Goal: Task Accomplishment & Management: Complete application form

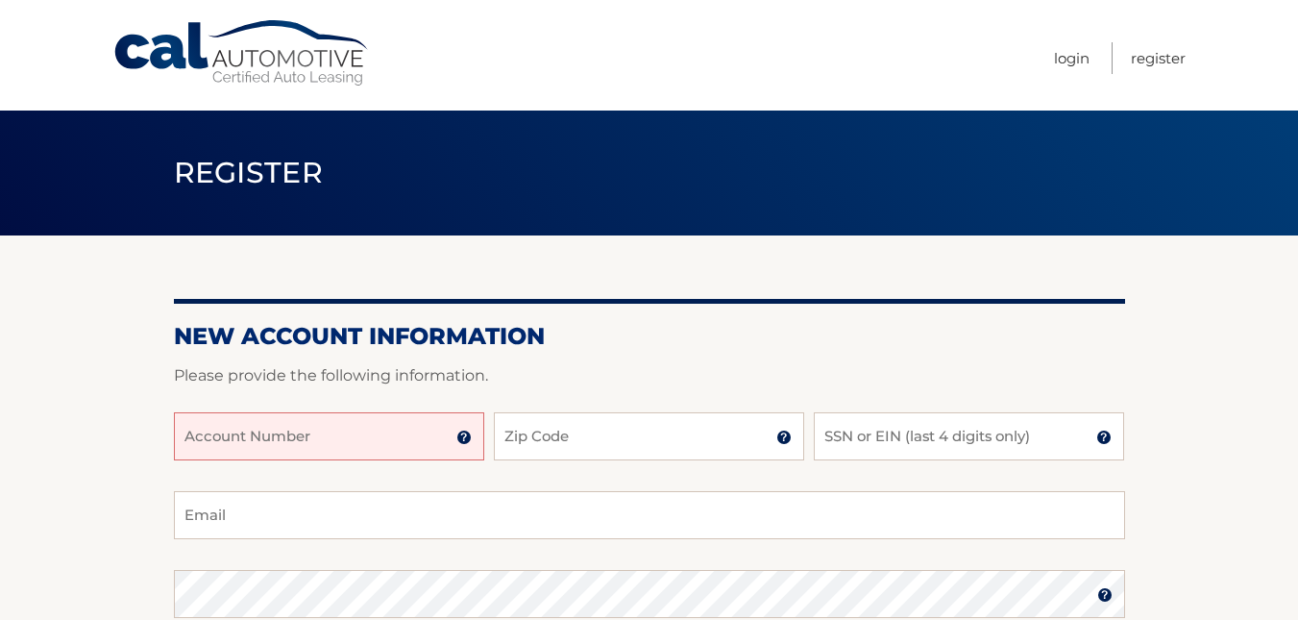
click at [392, 451] on input "Account Number" at bounding box center [329, 436] width 310 height 48
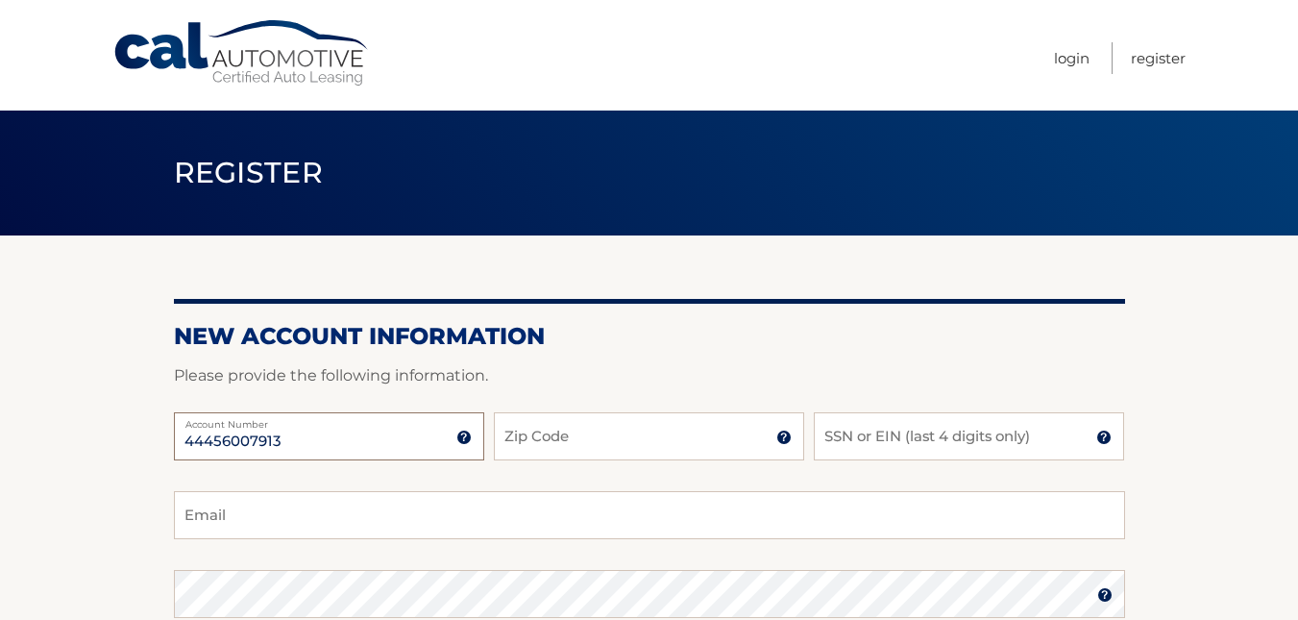
type input "44456007913"
click at [596, 443] on input "Zip Code" at bounding box center [649, 436] width 310 height 48
type input "14902"
click at [973, 446] on input "SSN or EIN (last 4 digits only)" at bounding box center [969, 436] width 310 height 48
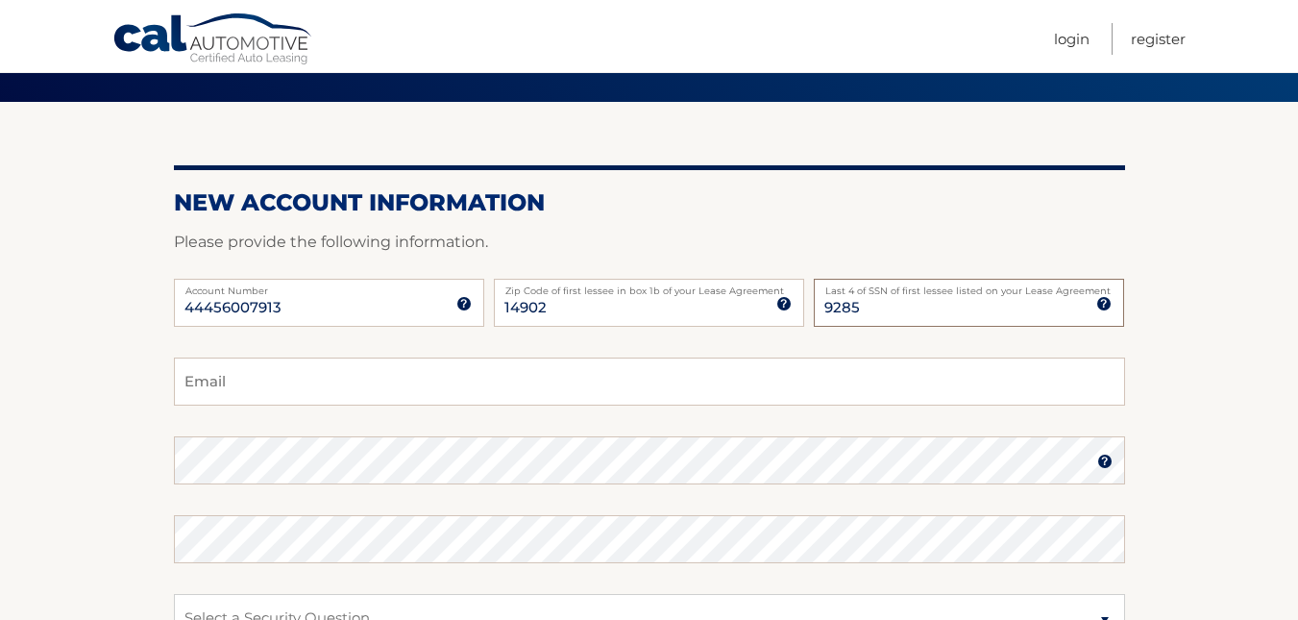
type input "9285"
click at [963, 378] on input "Email" at bounding box center [649, 381] width 951 height 48
type input "hmolds33@gmail.com"
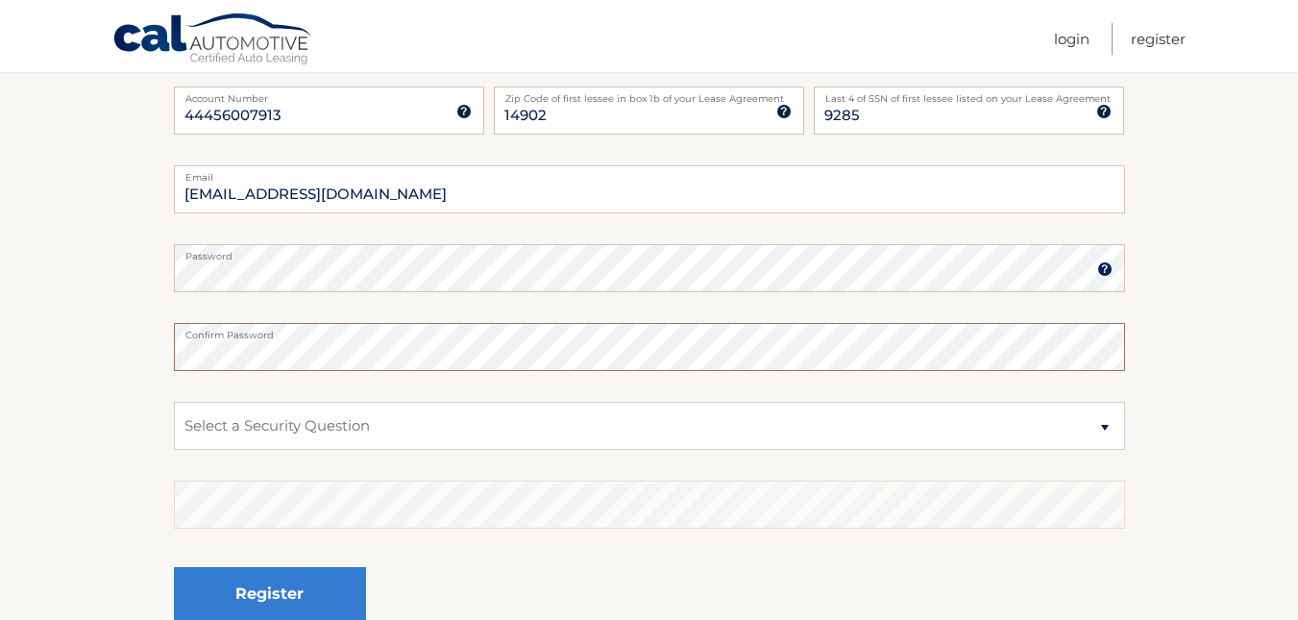
scroll to position [327, 0]
click at [1074, 415] on select "Select a Security Question What was the name of your elementary school? What is…" at bounding box center [649, 425] width 951 height 48
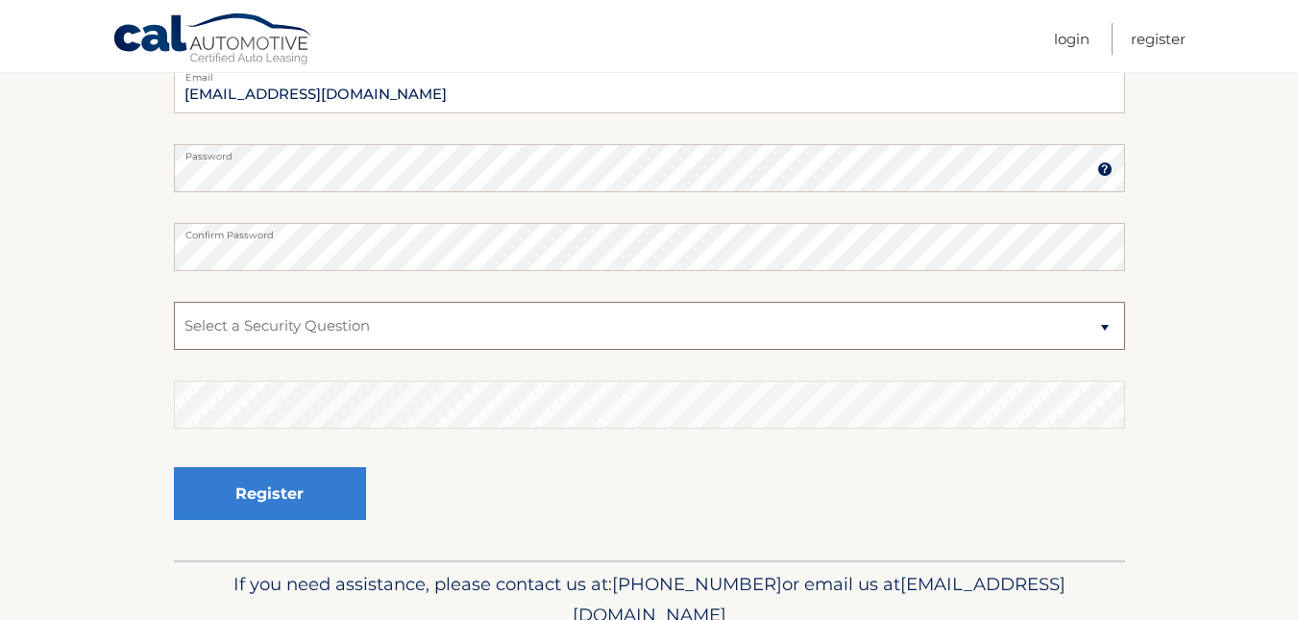
scroll to position [434, 0]
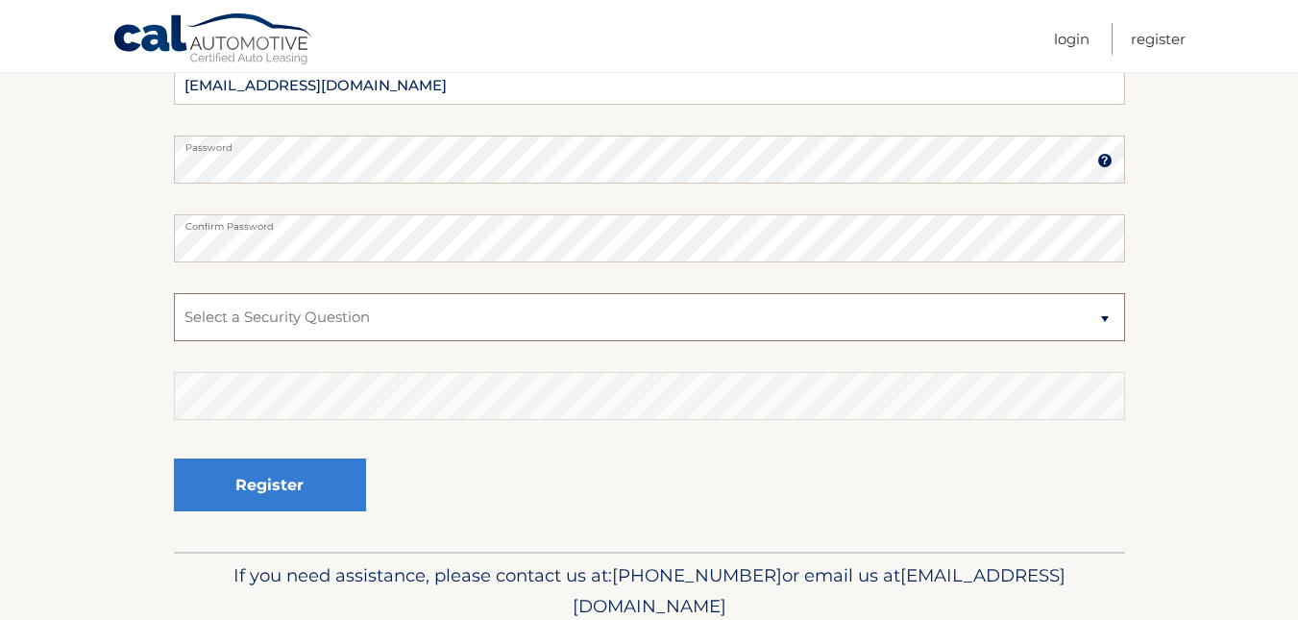
click at [1037, 306] on select "Select a Security Question What was the name of your elementary school? What is…" at bounding box center [649, 317] width 951 height 48
select select "2"
click at [174, 293] on select "Select a Security Question What was the name of your elementary school? What is…" at bounding box center [649, 317] width 951 height 48
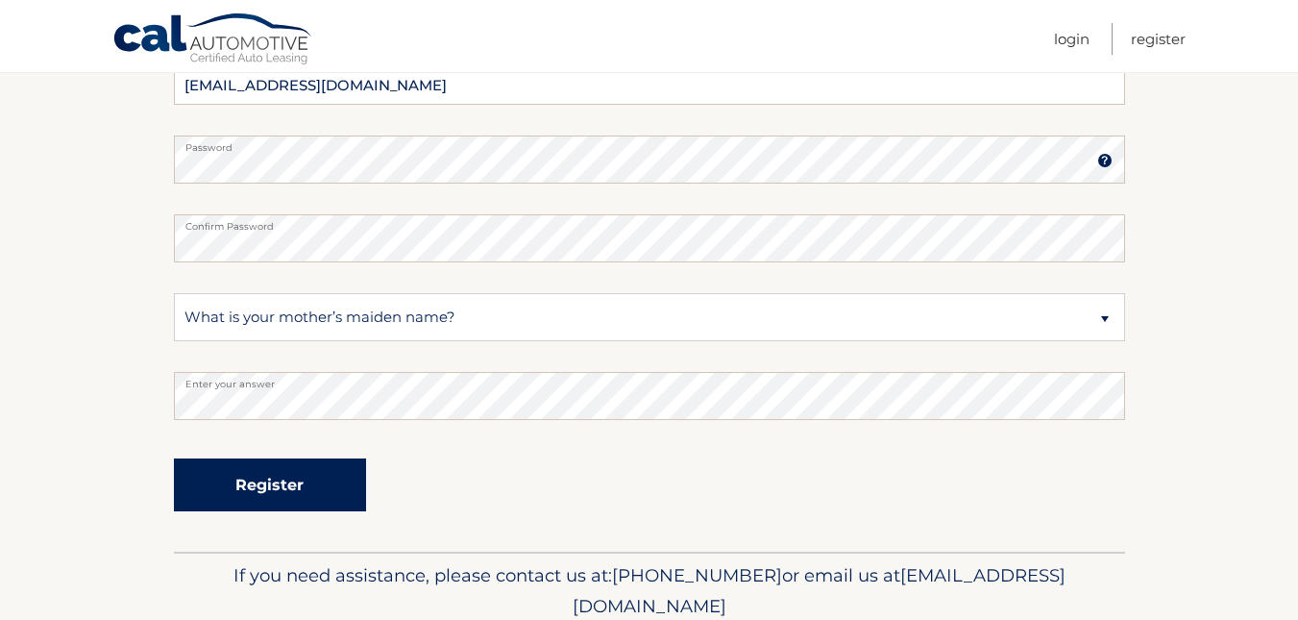
click at [240, 478] on button "Register" at bounding box center [270, 484] width 192 height 53
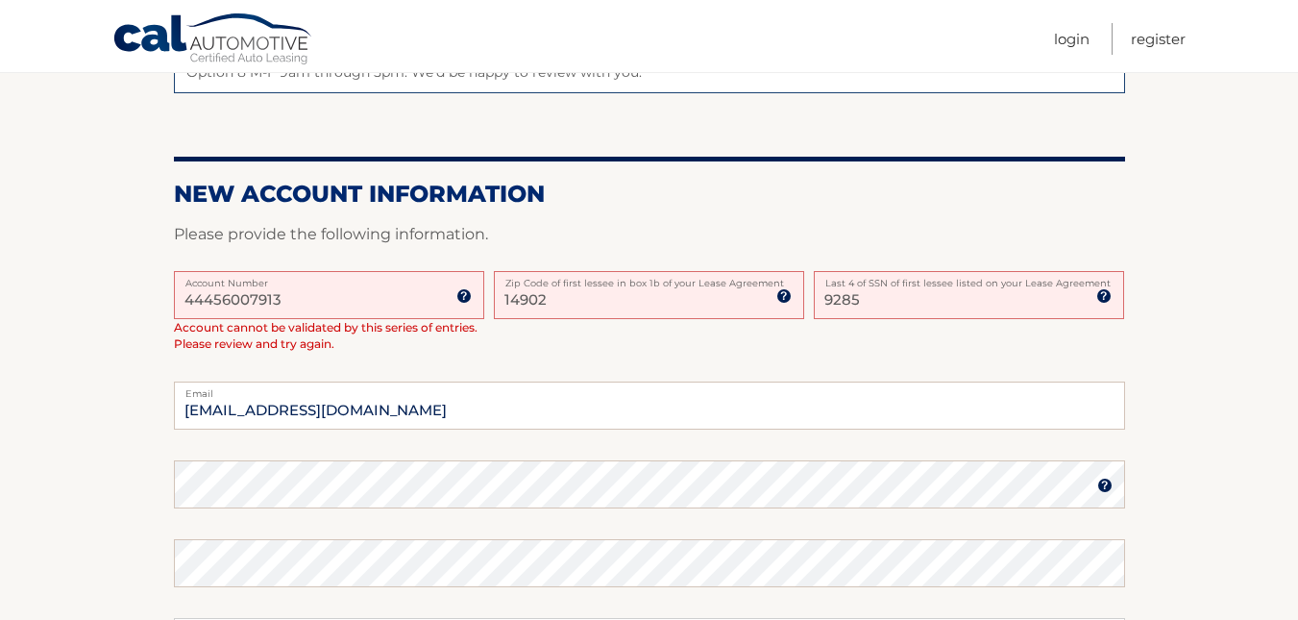
scroll to position [363, 0]
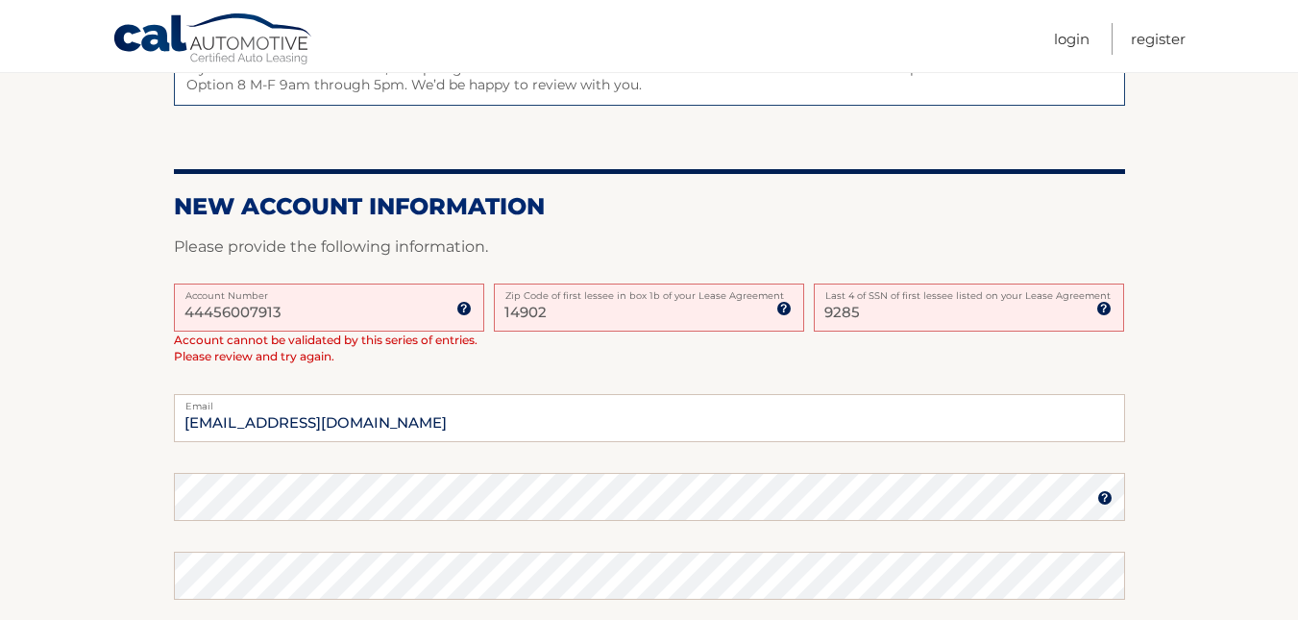
drag, startPoint x: 895, startPoint y: 306, endPoint x: 810, endPoint y: 319, distance: 86.4
click at [810, 319] on div "44456007913 Account Number 11 digit account number provided on your coupon book…" at bounding box center [649, 338] width 951 height 111
type input "2500"
click at [801, 338] on div "44456007913 Account Number 11 digit account number provided on your coupon book…" at bounding box center [649, 338] width 951 height 111
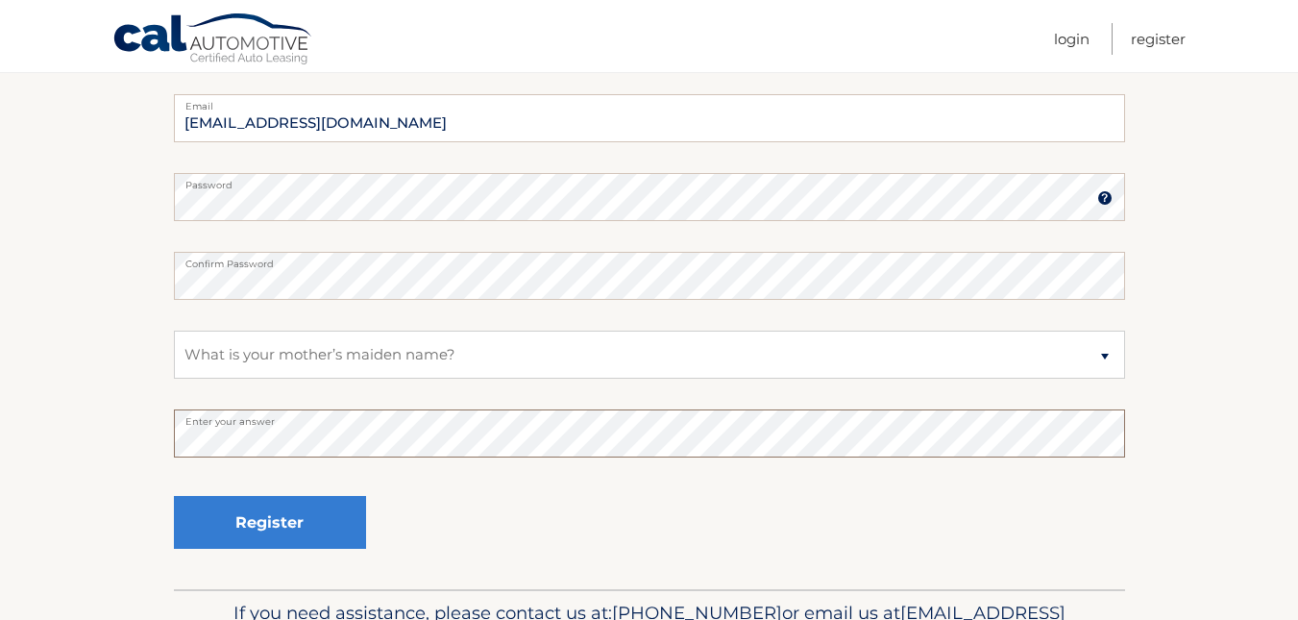
scroll to position [665, 0]
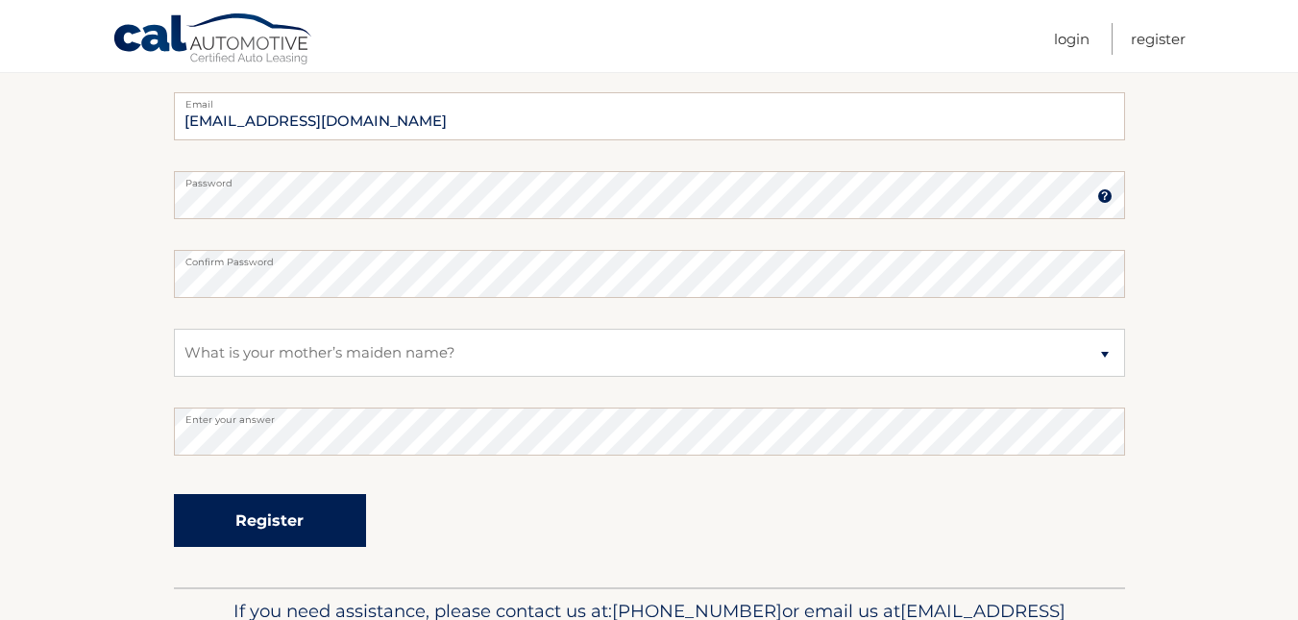
click at [254, 509] on button "Register" at bounding box center [270, 520] width 192 height 53
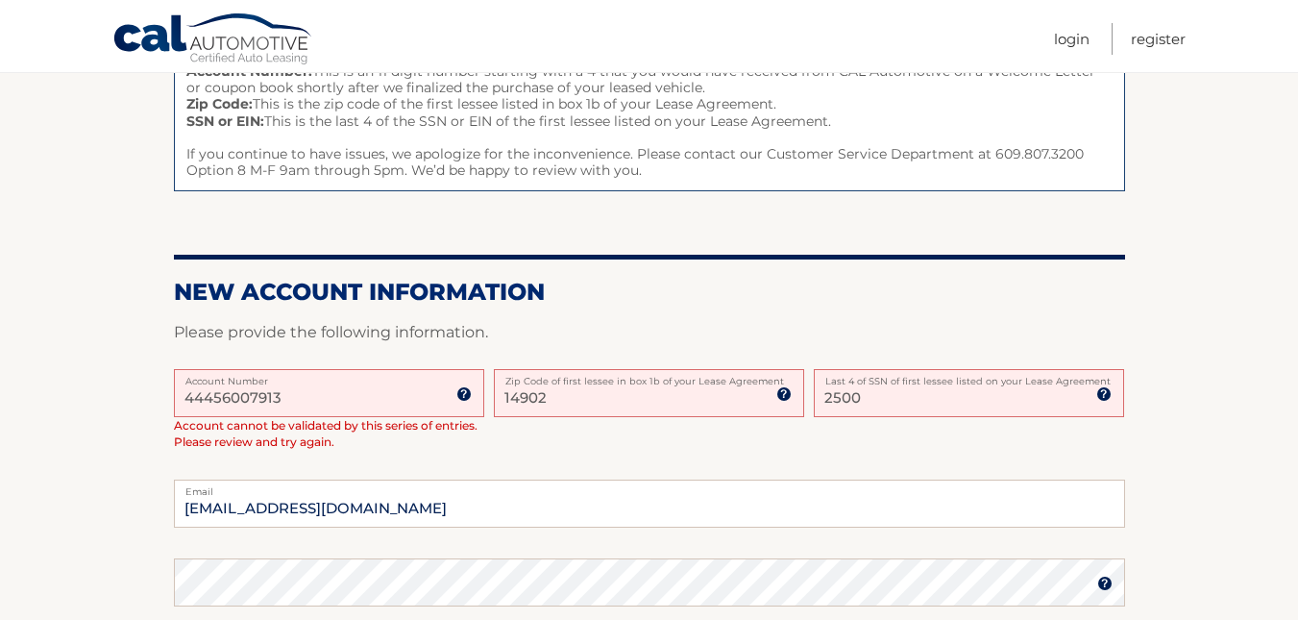
scroll to position [331, 0]
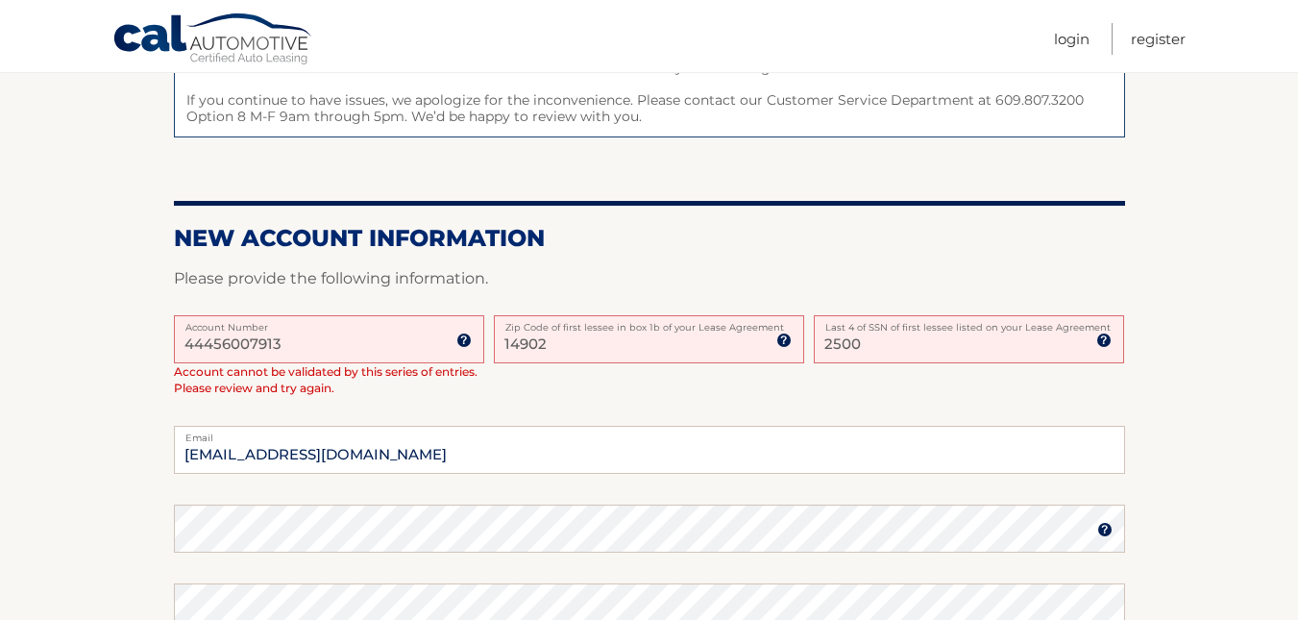
drag, startPoint x: 319, startPoint y: 339, endPoint x: 51, endPoint y: 345, distance: 268.1
click at [51, 345] on section "One or more fields have an error. Some things to keep in mind when creating you…" at bounding box center [649, 412] width 1298 height 1016
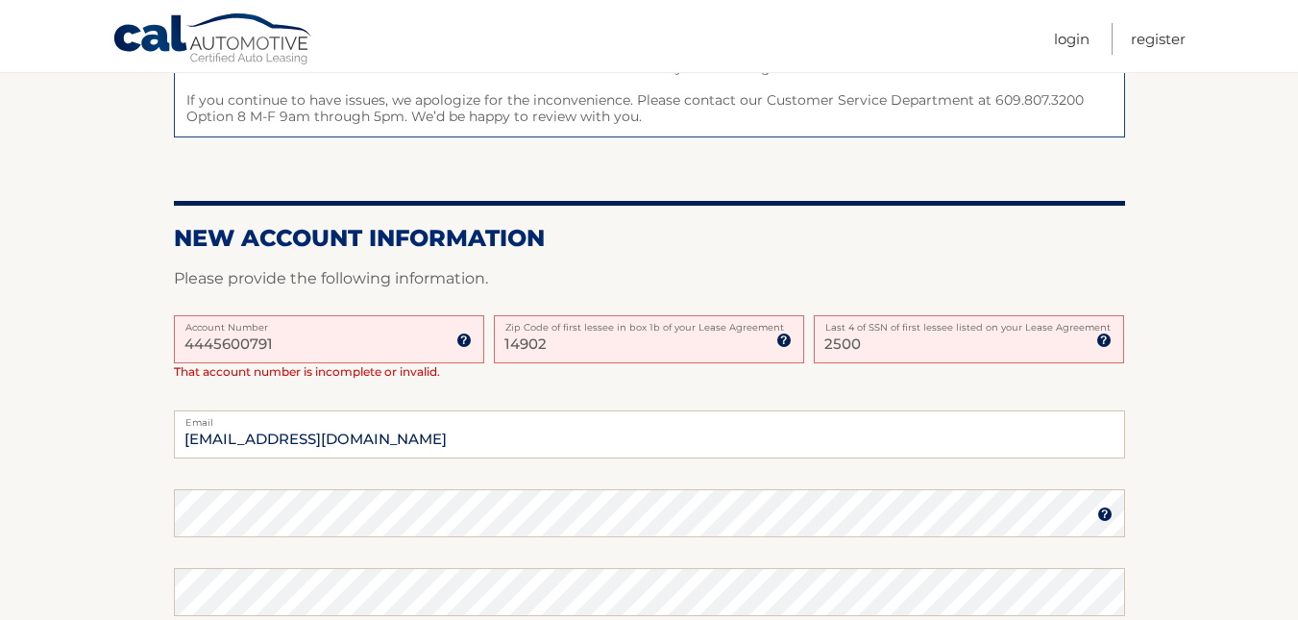
type input "44456007913"
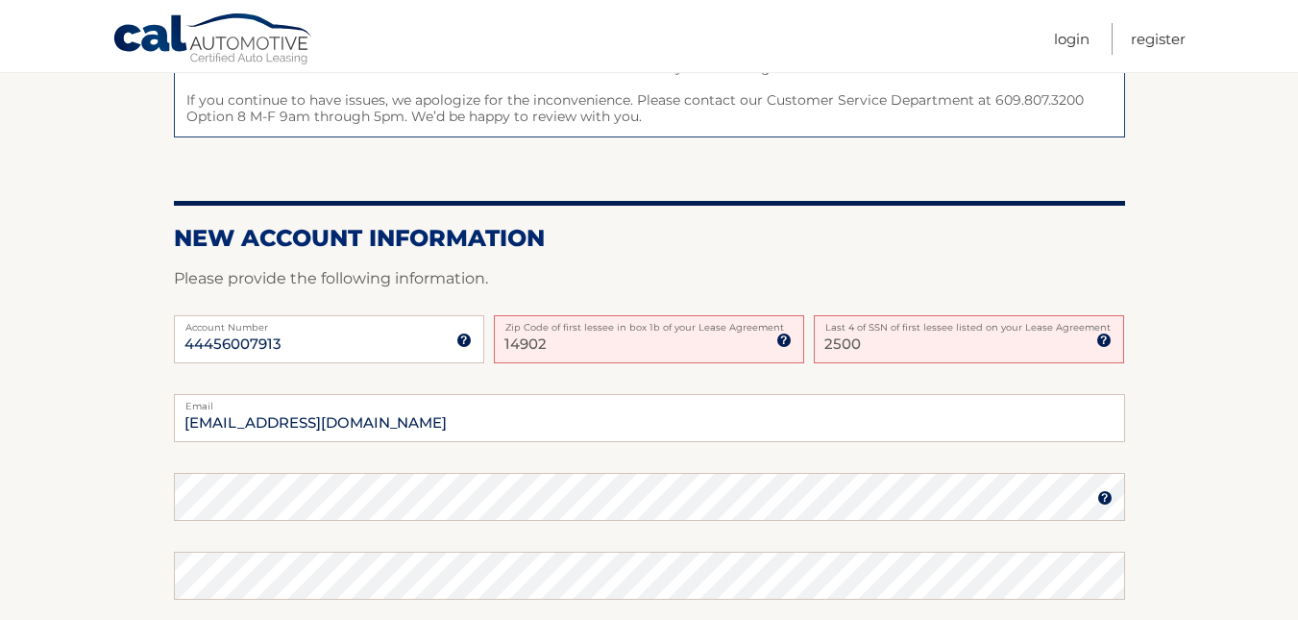
click at [632, 354] on input "14902" at bounding box center [649, 339] width 310 height 48
drag, startPoint x: 632, startPoint y: 354, endPoint x: 434, endPoint y: 327, distance: 199.8
click at [434, 327] on div "44456007913 Account Number 11 digit account number provided on your coupon book…" at bounding box center [649, 354] width 951 height 79
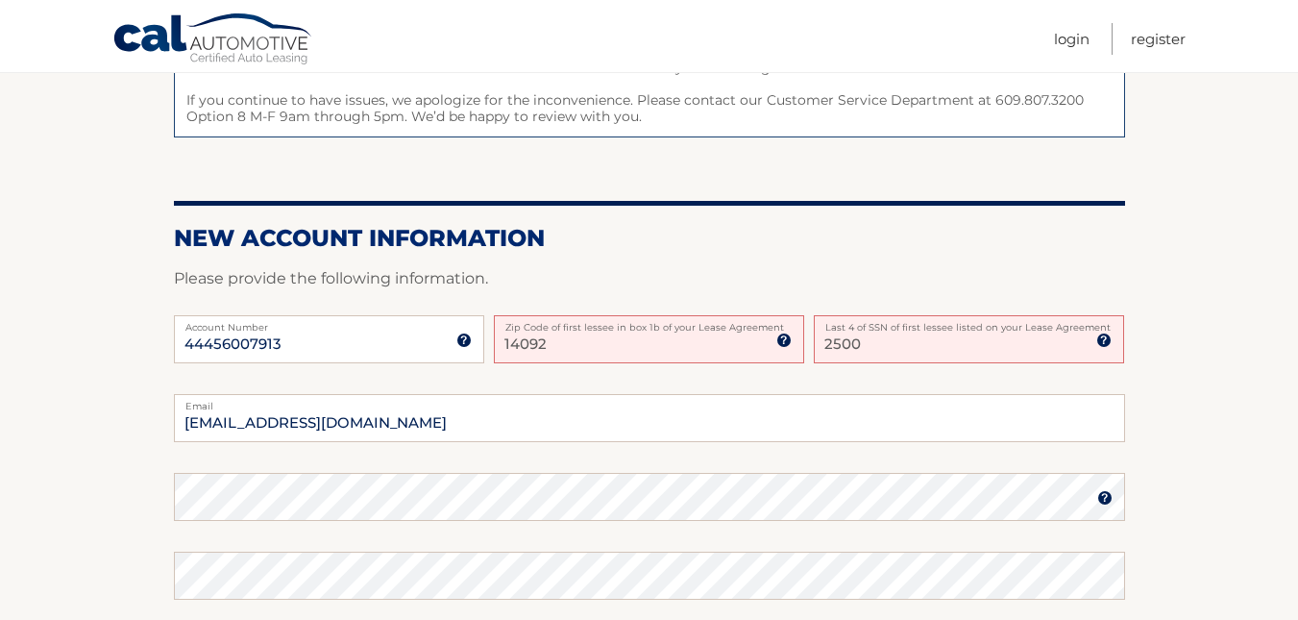
type input "14092"
drag, startPoint x: 915, startPoint y: 349, endPoint x: 670, endPoint y: 362, distance: 246.3
click at [670, 362] on div "44456007913 Account Number 11 digit account number provided on your coupon book…" at bounding box center [649, 354] width 951 height 79
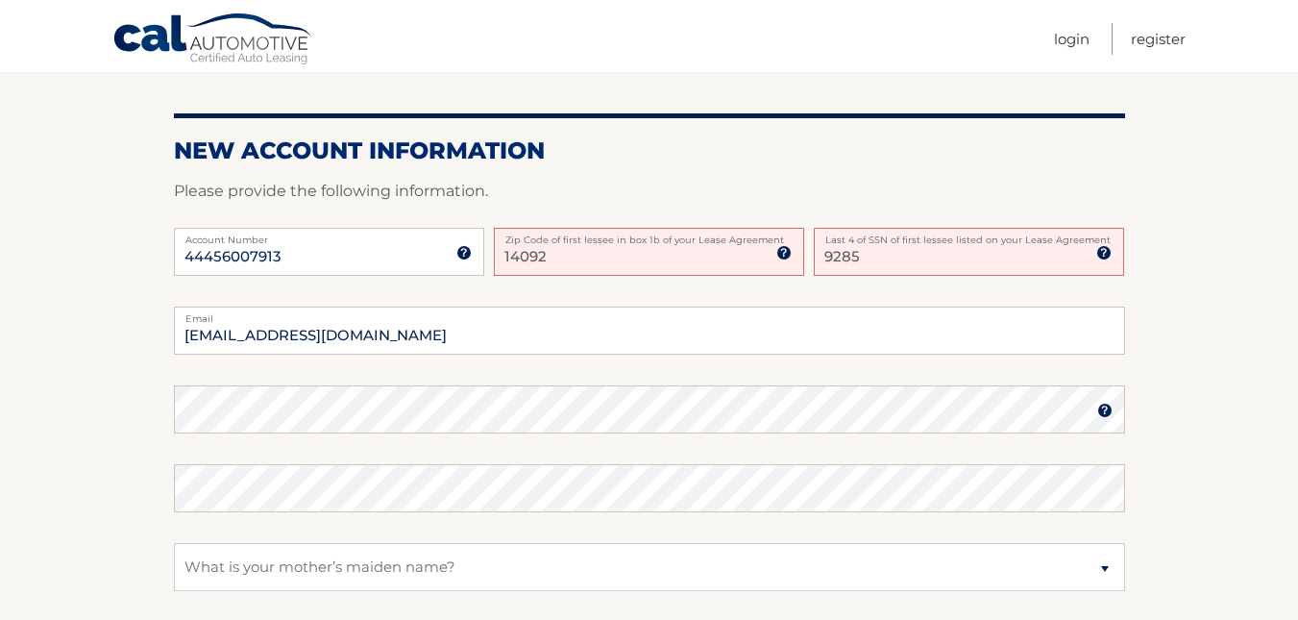
type input "9285"
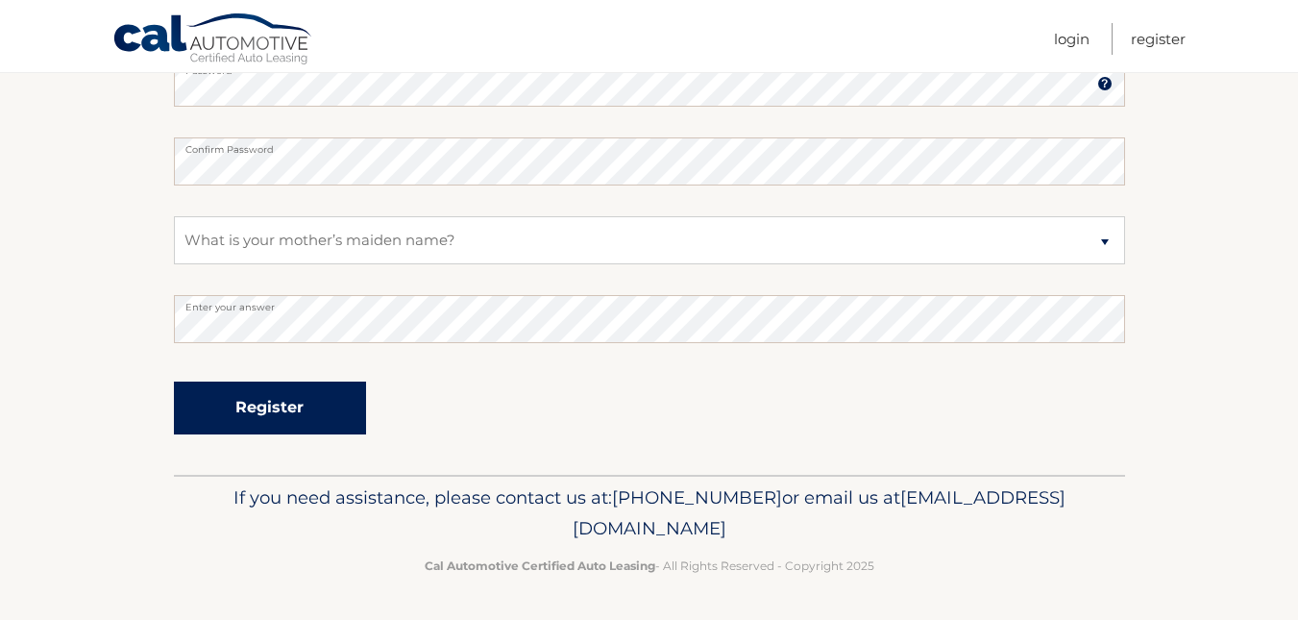
click at [289, 396] on button "Register" at bounding box center [270, 407] width 192 height 53
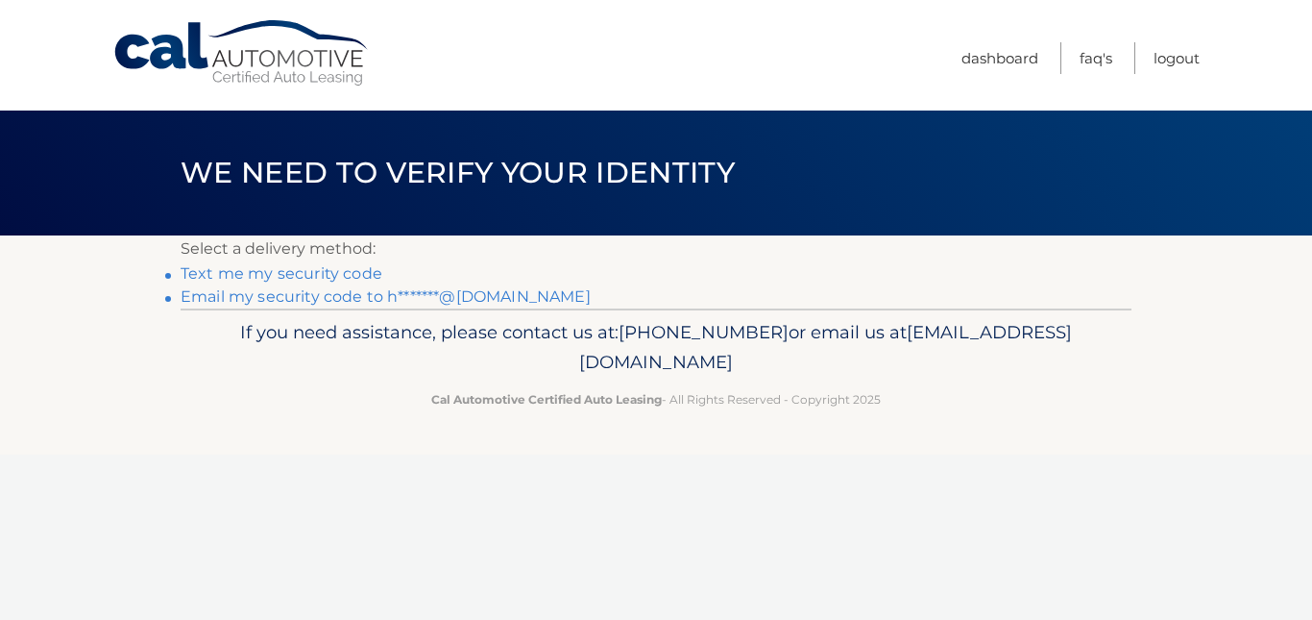
click at [317, 275] on link "Text me my security code" at bounding box center [282, 273] width 202 height 18
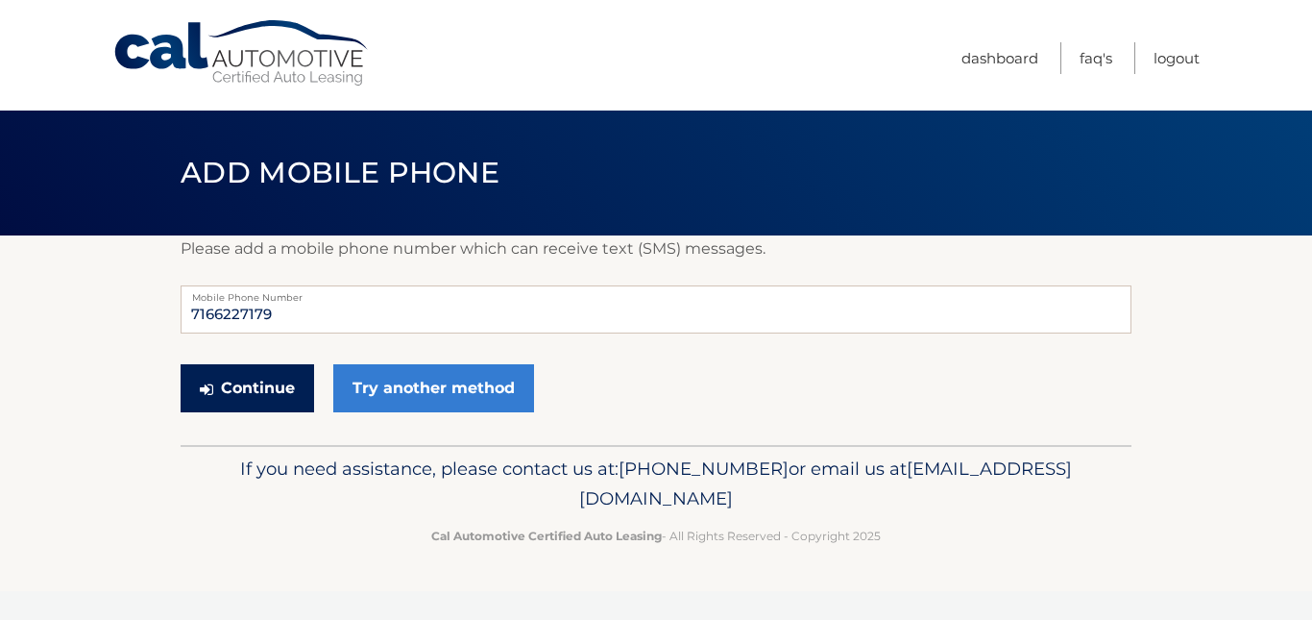
click at [241, 389] on button "Continue" at bounding box center [248, 388] width 134 height 48
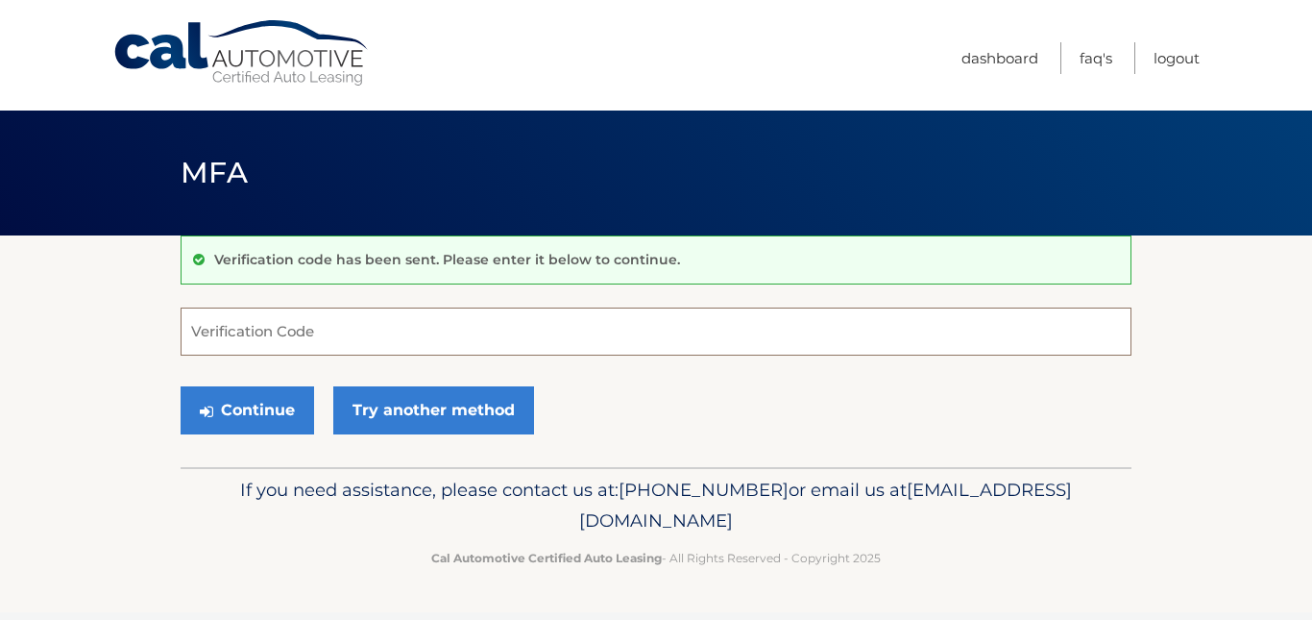
click at [342, 337] on input "Verification Code" at bounding box center [656, 331] width 951 height 48
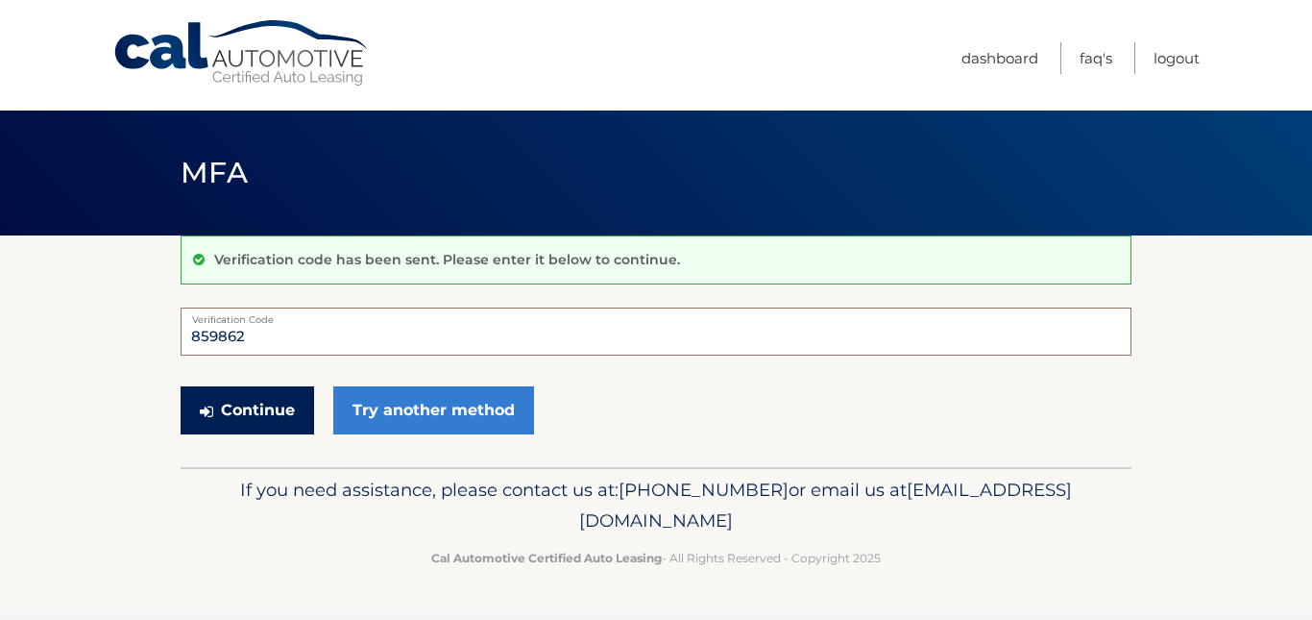
type input "859862"
click at [257, 406] on button "Continue" at bounding box center [248, 410] width 134 height 48
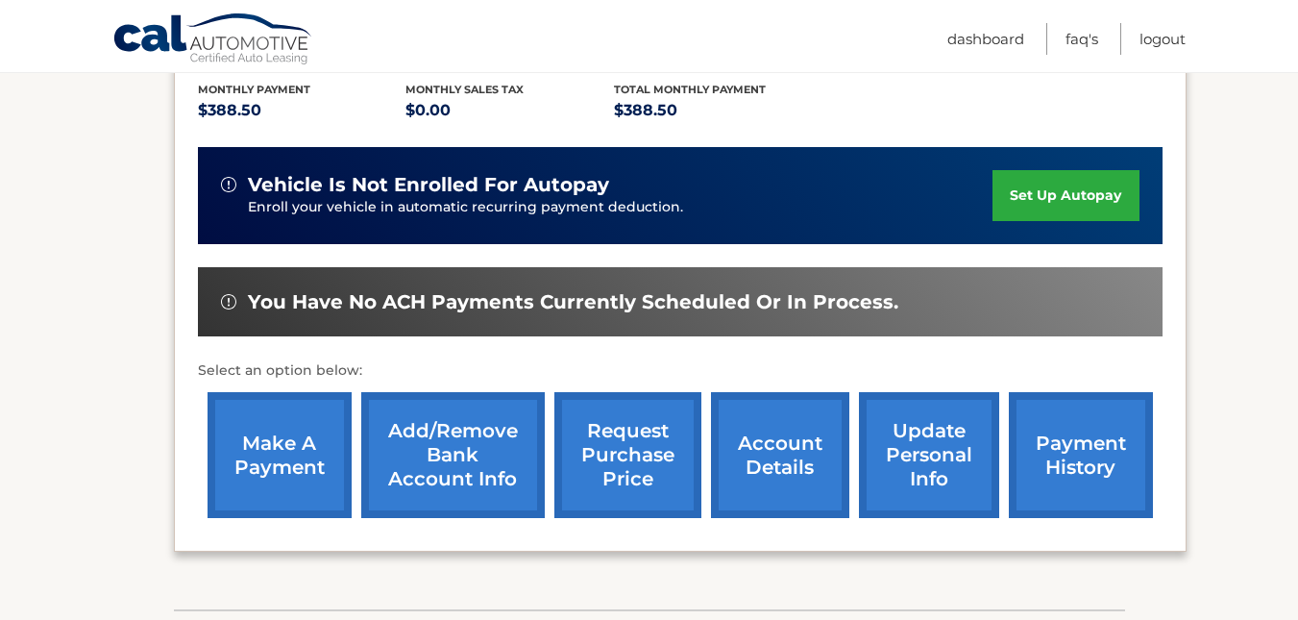
scroll to position [410, 0]
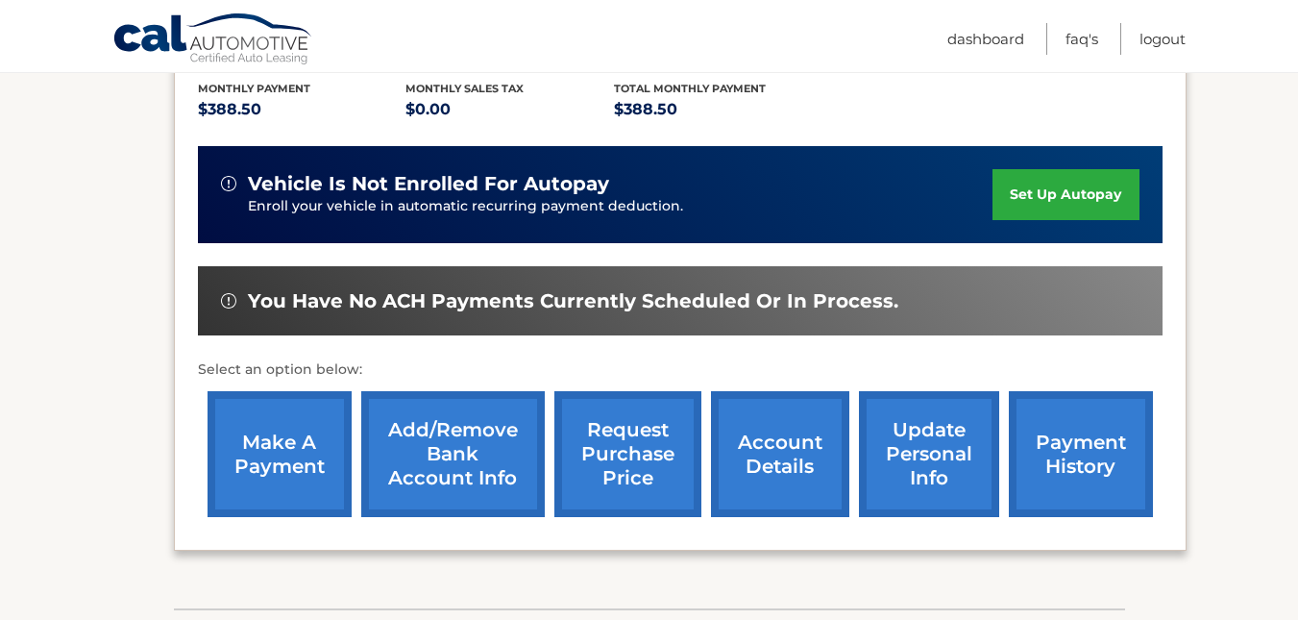
click at [1071, 220] on div "vehicle is not enrolled for autopay Enroll your vehicle in automatic recurring …" at bounding box center [680, 194] width 964 height 97
drag, startPoint x: 1071, startPoint y: 220, endPoint x: 1071, endPoint y: 205, distance: 15.4
click at [1071, 205] on link "set up autopay" at bounding box center [1065, 194] width 146 height 51
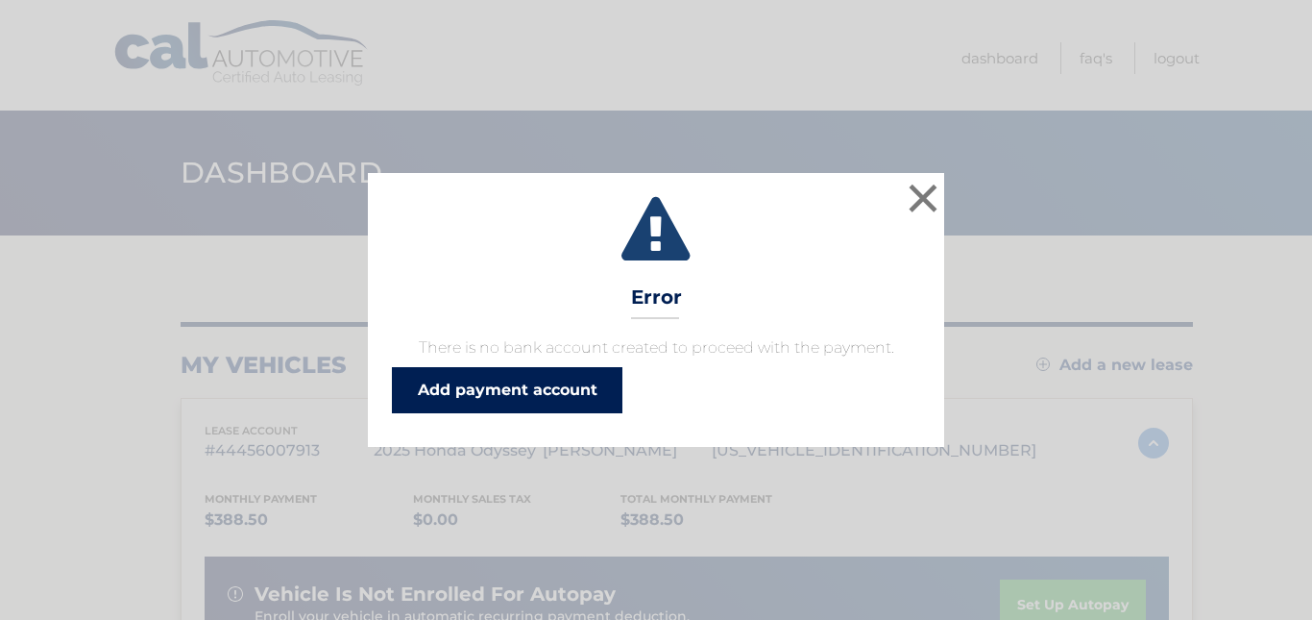
click at [513, 393] on link "Add payment account" at bounding box center [507, 390] width 231 height 46
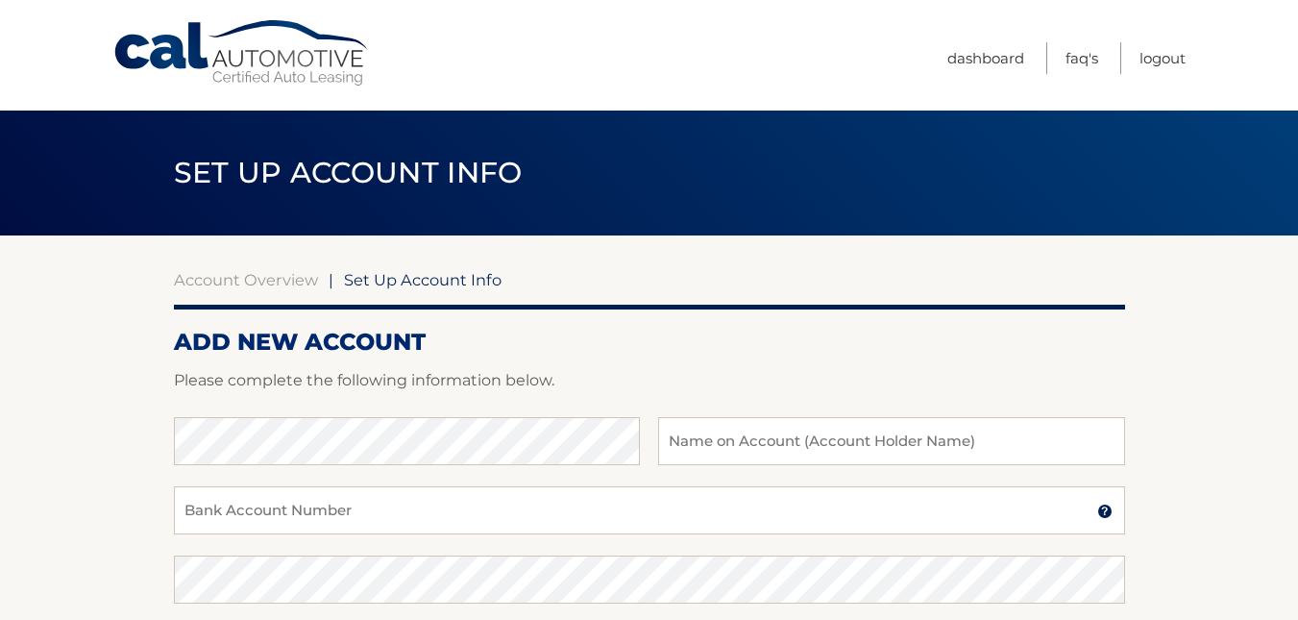
click at [465, 414] on div at bounding box center [649, 405] width 951 height 23
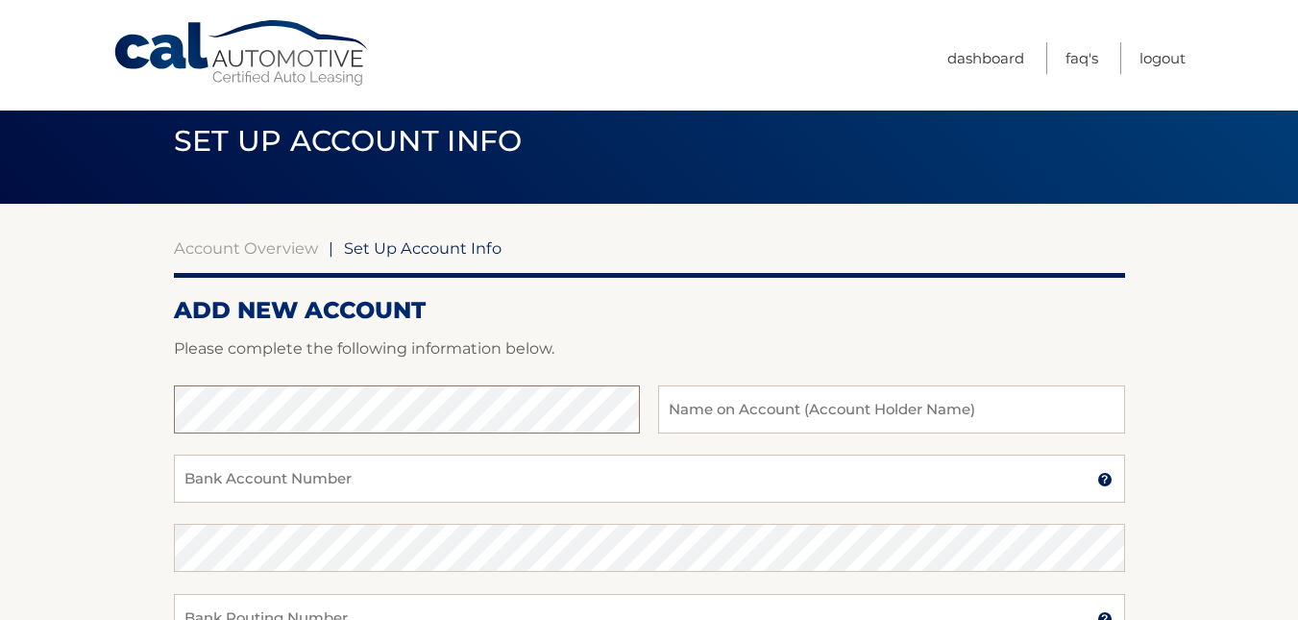
scroll to position [31, 0]
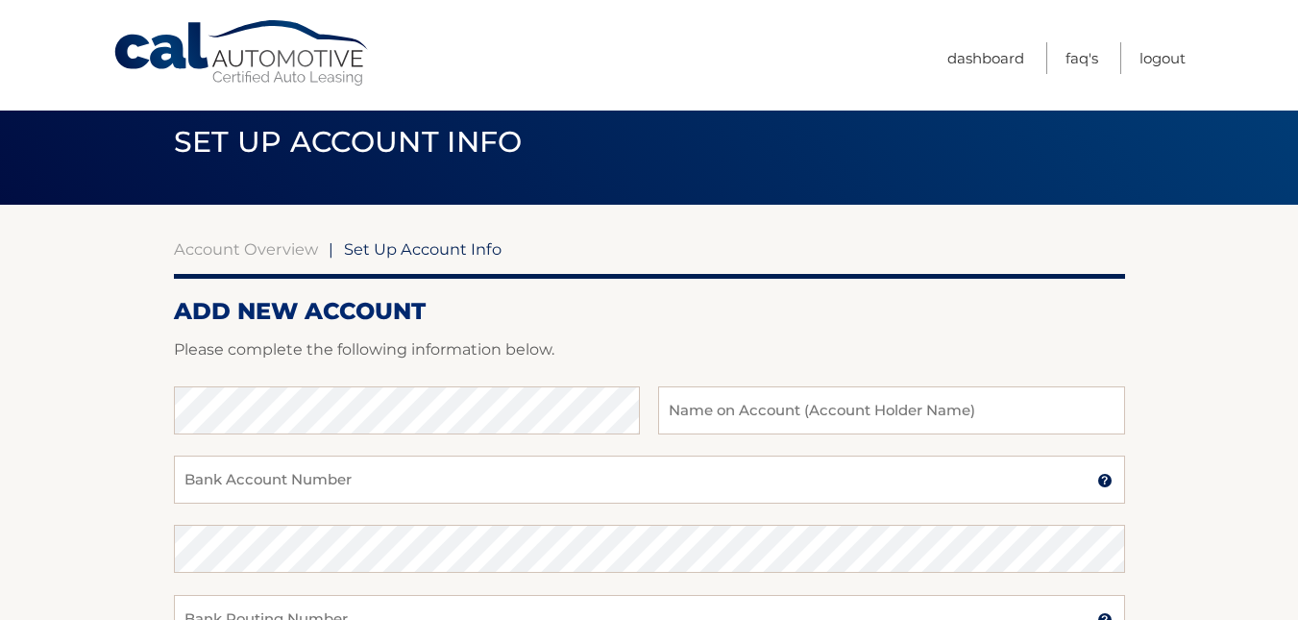
click at [455, 438] on div "Bank Name Name on Account (Account Holder Name)" at bounding box center [649, 420] width 951 height 69
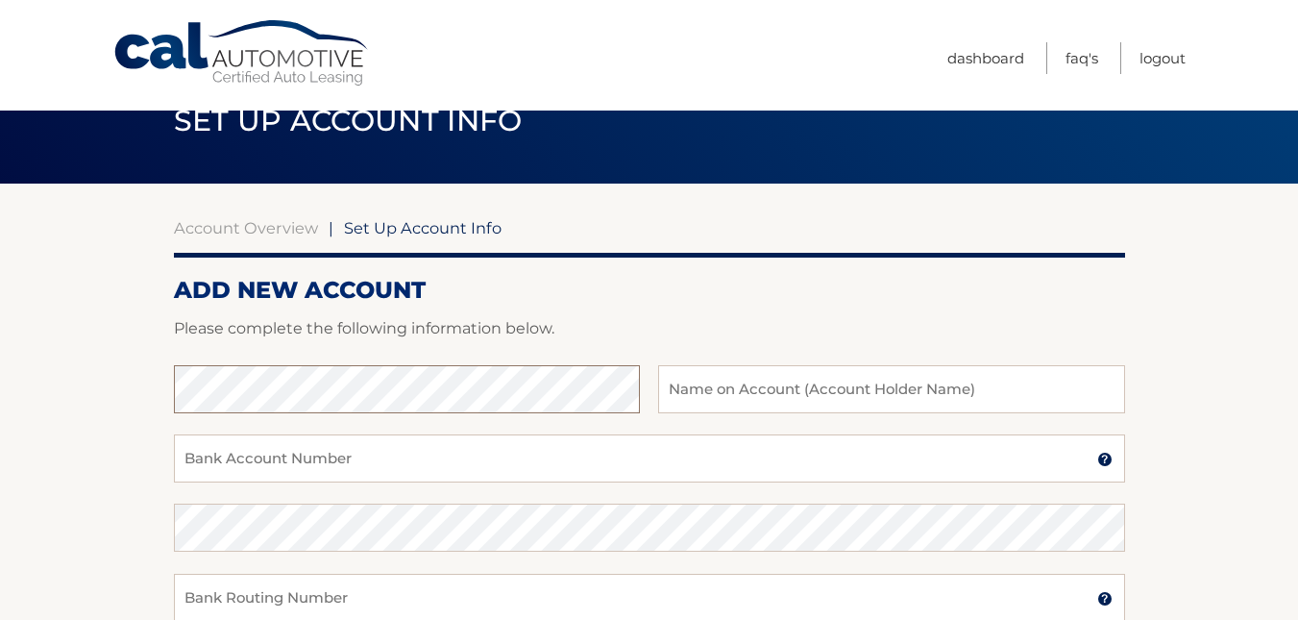
scroll to position [53, 0]
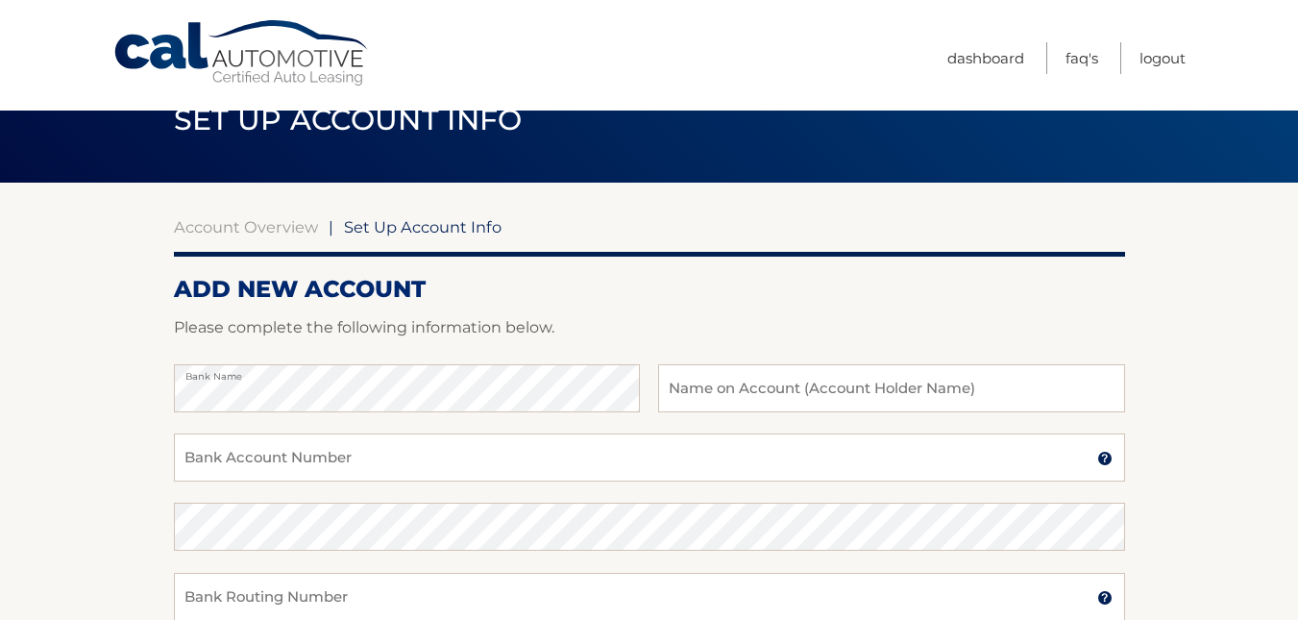
click at [735, 354] on div at bounding box center [649, 352] width 951 height 23
click at [735, 385] on input "text" at bounding box center [891, 388] width 466 height 48
click at [727, 400] on input "text" at bounding box center [891, 388] width 466 height 48
type input "K"
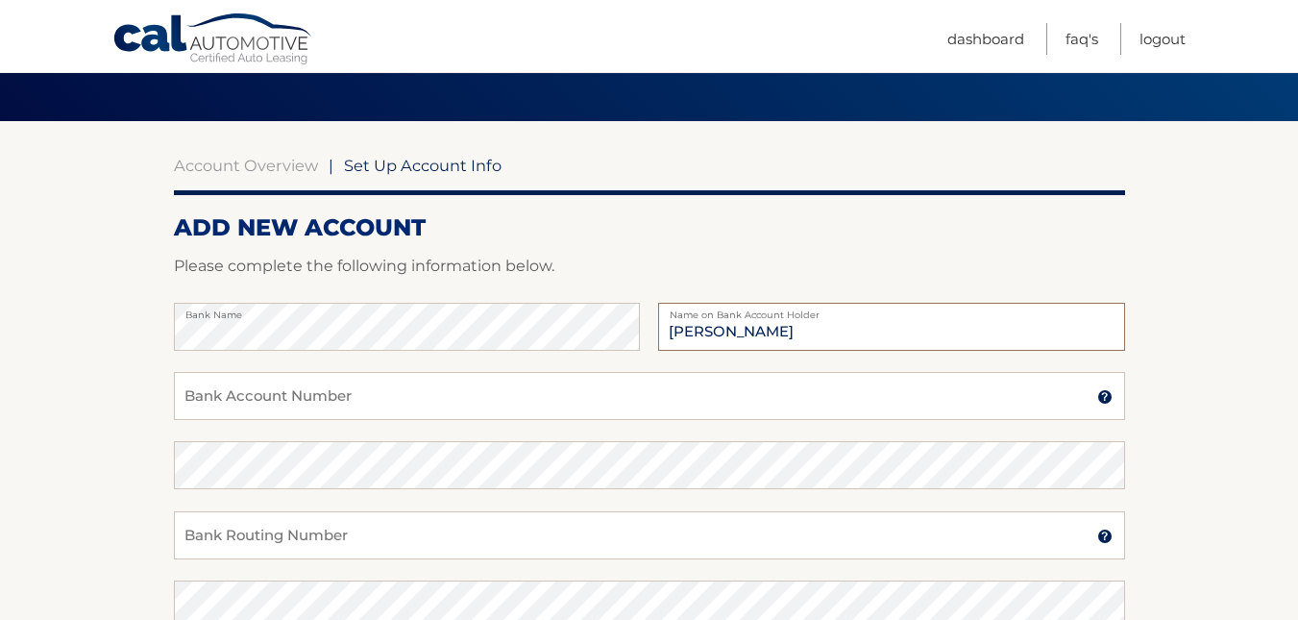
scroll to position [122, 0]
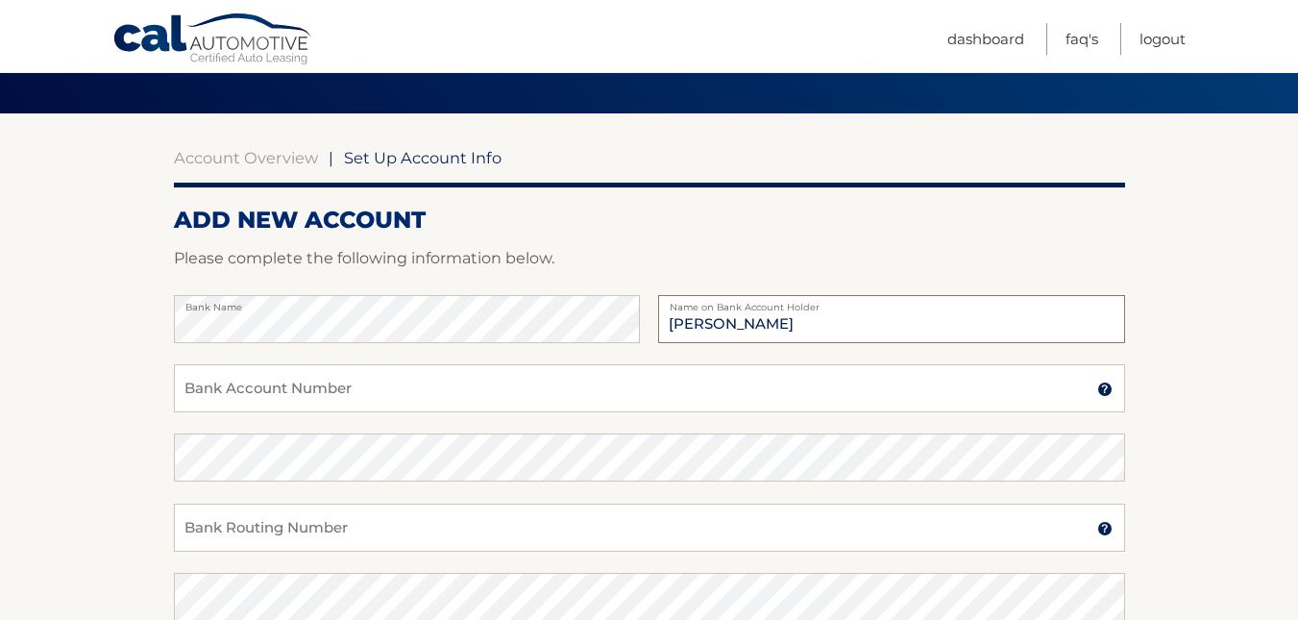
type input "John Lammers"
click at [505, 407] on input "Bank Account Number" at bounding box center [649, 388] width 951 height 48
drag, startPoint x: 380, startPoint y: 396, endPoint x: 219, endPoint y: 373, distance: 163.0
click at [219, 373] on input "Bank Account Number" at bounding box center [649, 388] width 951 height 48
click at [266, 412] on div "328625501981 Bank Account Number A 3-17-digit number at the bottom of a check o…" at bounding box center [649, 398] width 951 height 69
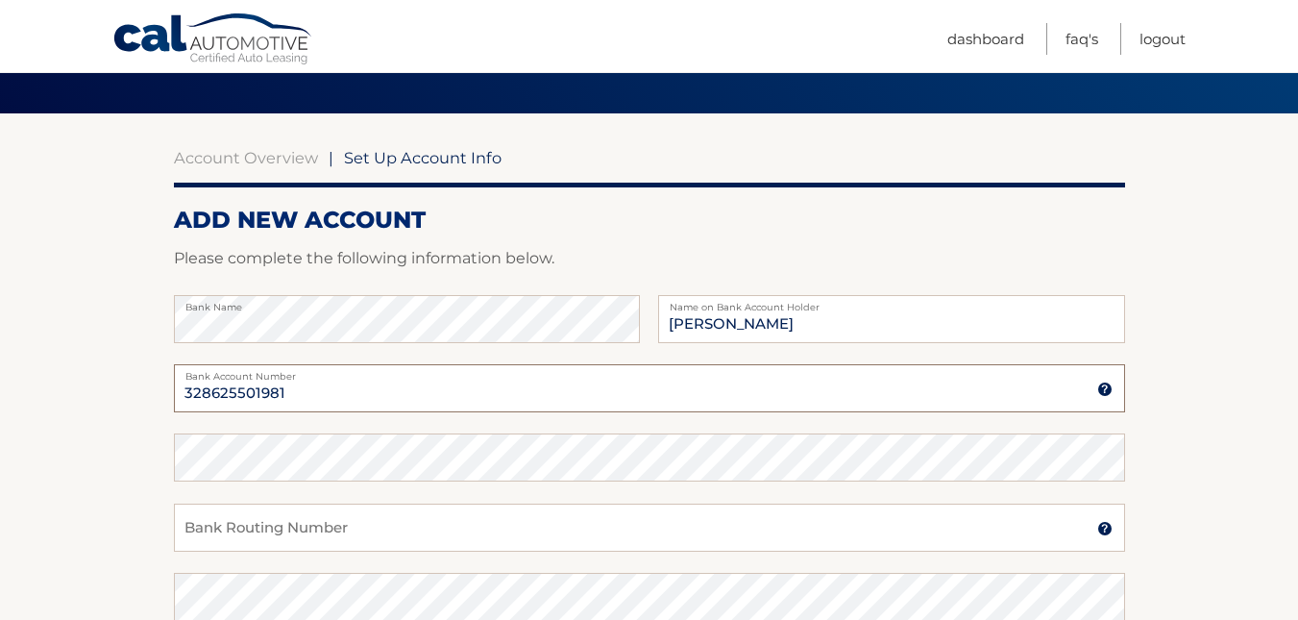
click at [256, 410] on input "328625501981" at bounding box center [649, 388] width 951 height 48
click at [244, 392] on input "v" at bounding box center [649, 388] width 951 height 48
paste input "328625501981"
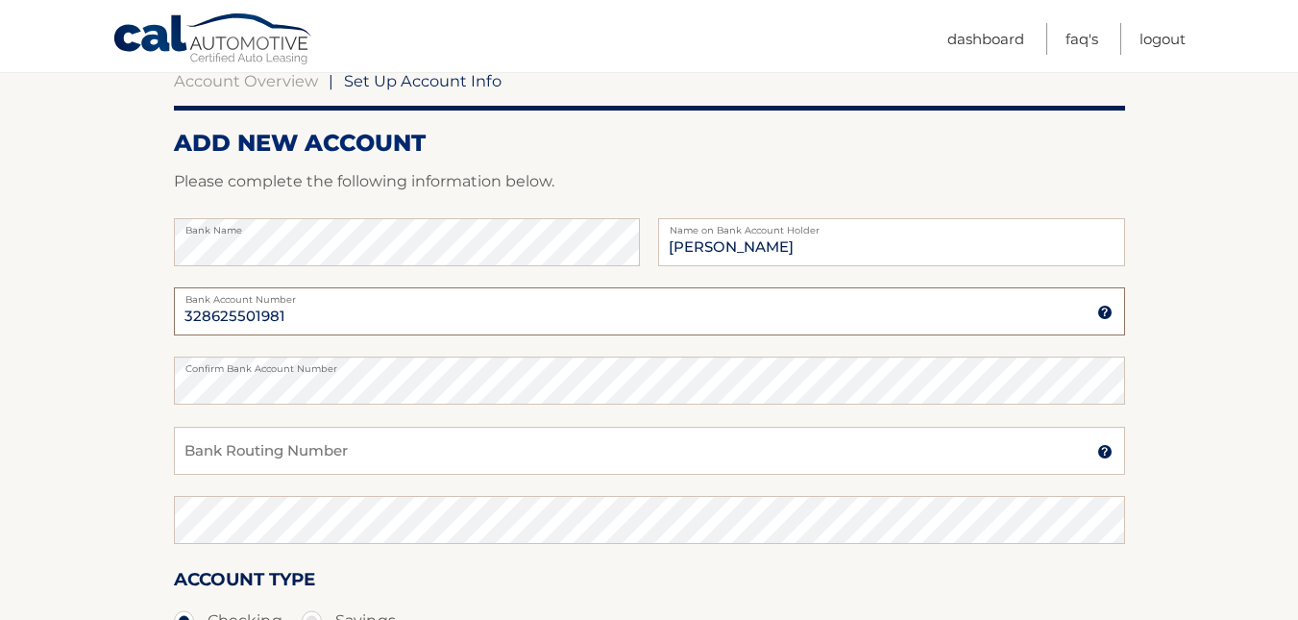
scroll to position [200, 0]
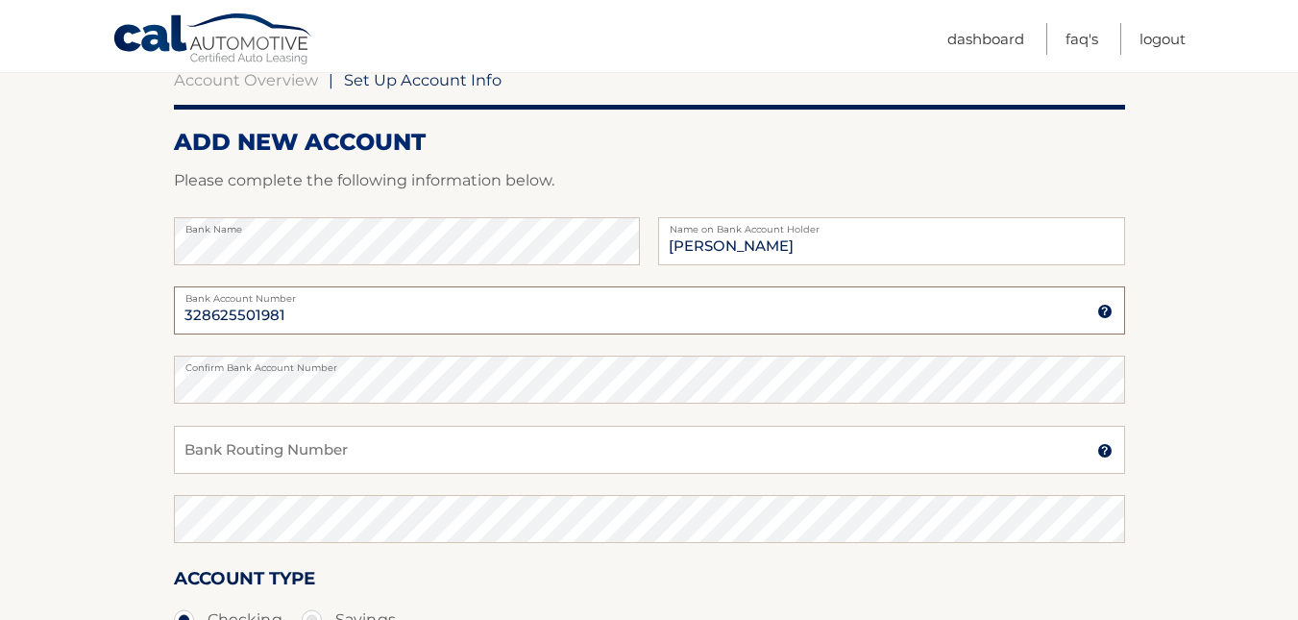
type input "328625501981"
click at [236, 447] on input "Bank Routing Number" at bounding box center [649, 450] width 951 height 48
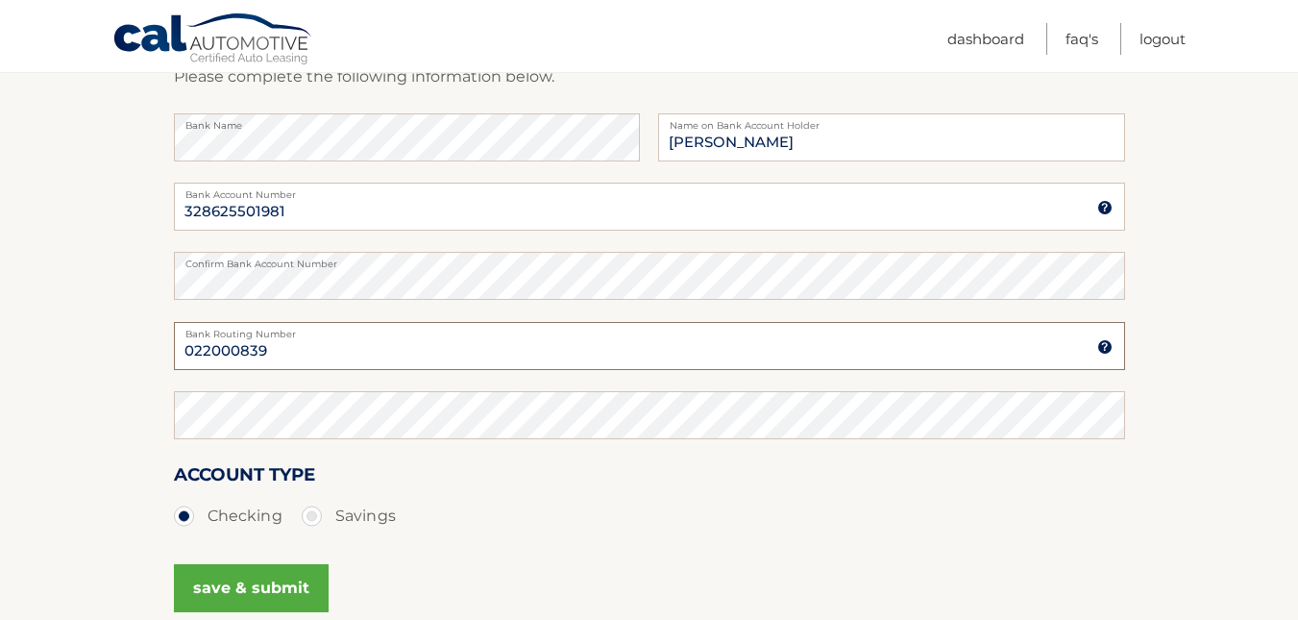
scroll to position [305, 0]
type input "022000839"
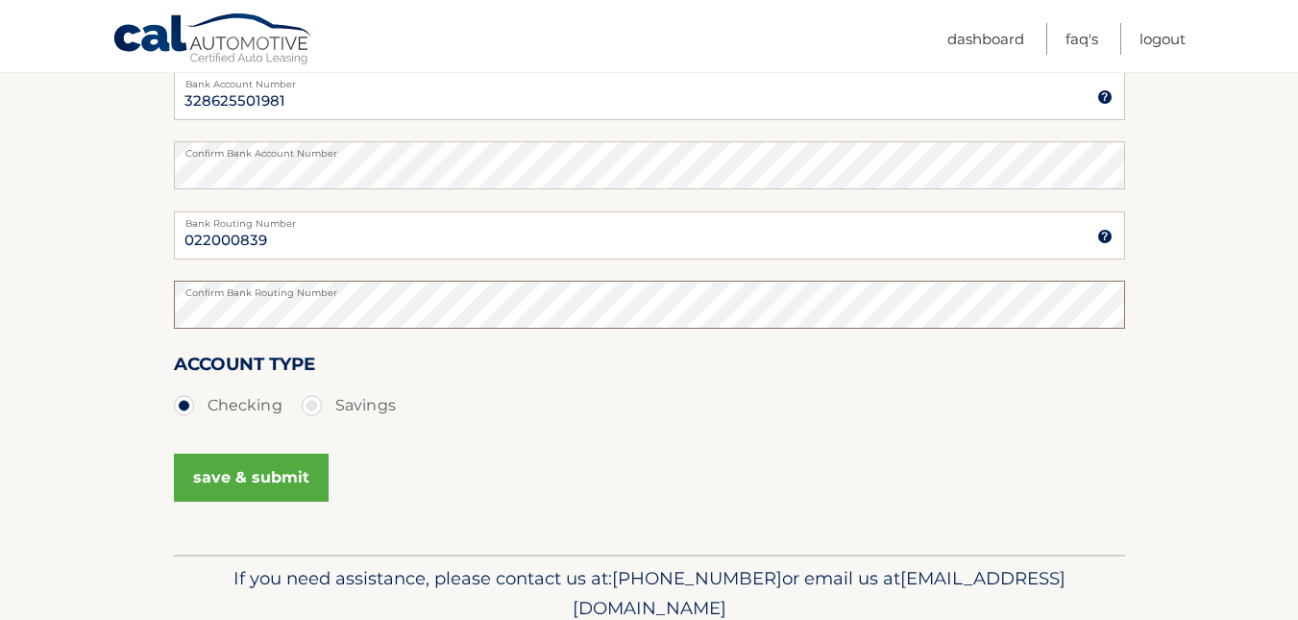
scroll to position [415, 0]
click at [249, 487] on button "save & submit" at bounding box center [251, 476] width 155 height 48
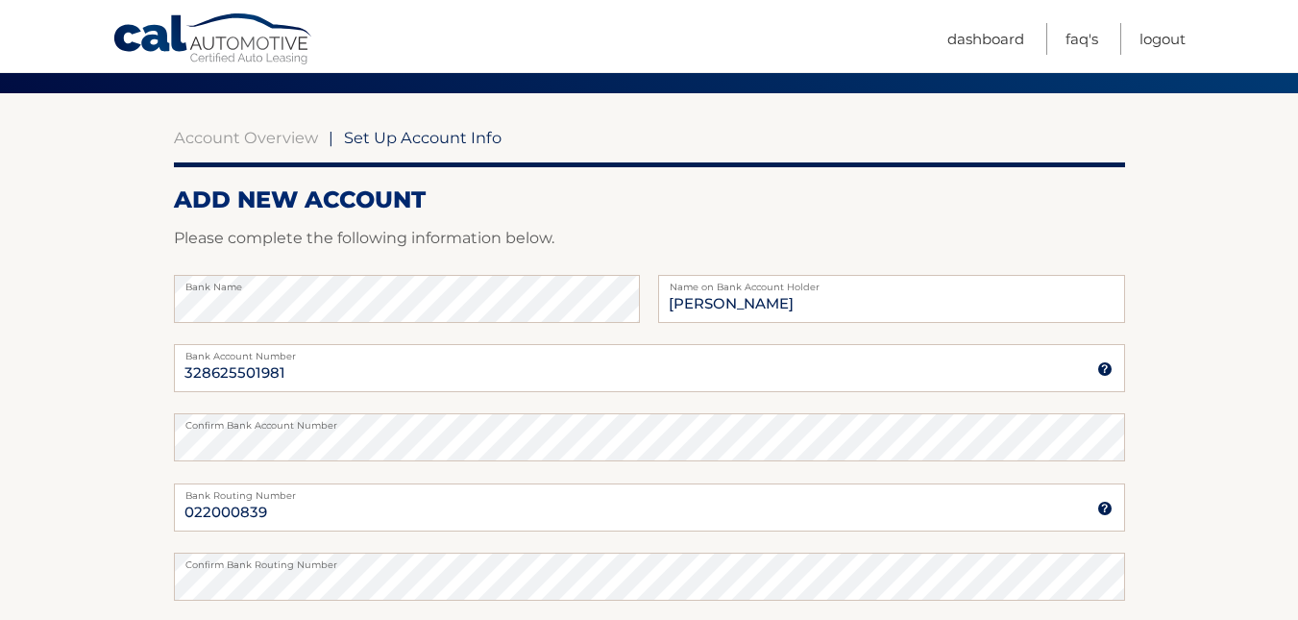
scroll to position [140, 0]
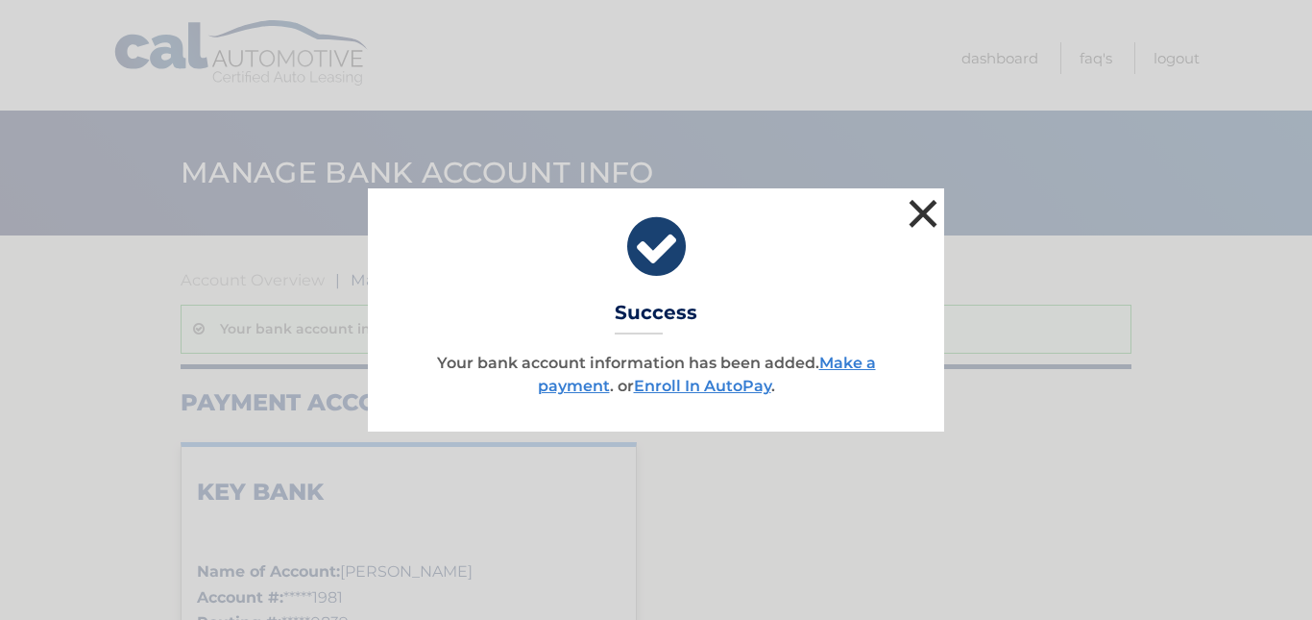
click at [925, 224] on button "×" at bounding box center [923, 213] width 38 height 38
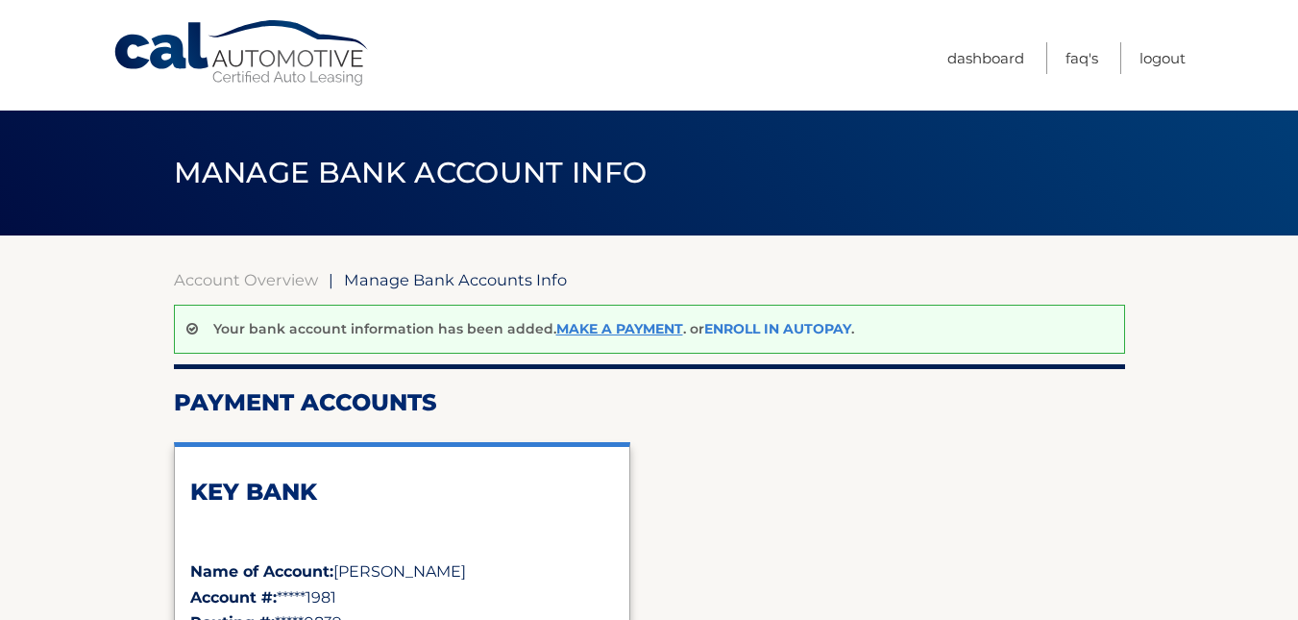
click at [772, 325] on link "Enroll In AutoPay" at bounding box center [777, 328] width 147 height 17
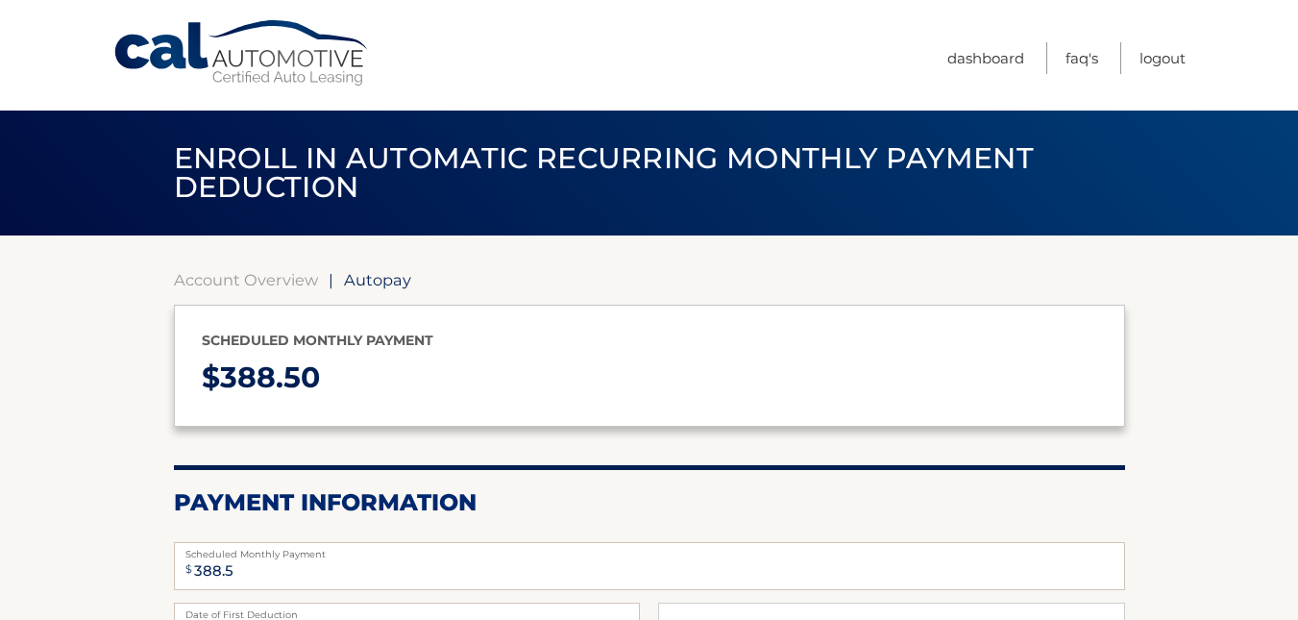
select select "ODY2NmYxZDEtMzBjOS00OWZhLWIzZTUtMWE0MjE3NGE0Zjhl"
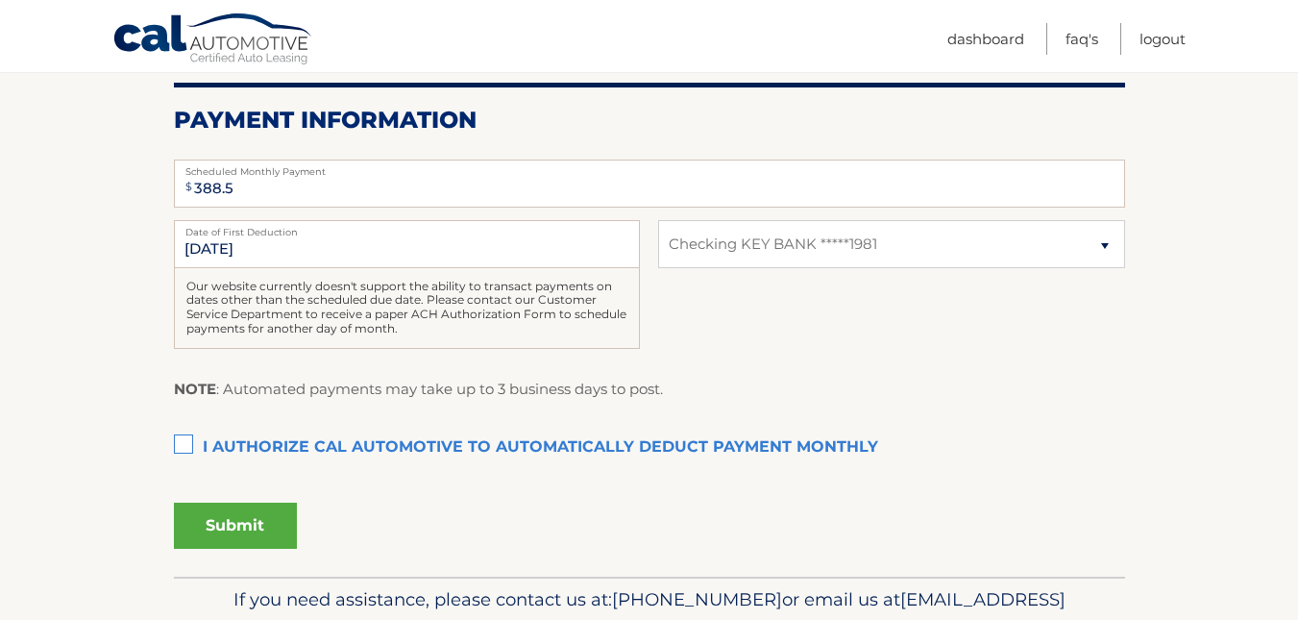
scroll to position [484, 0]
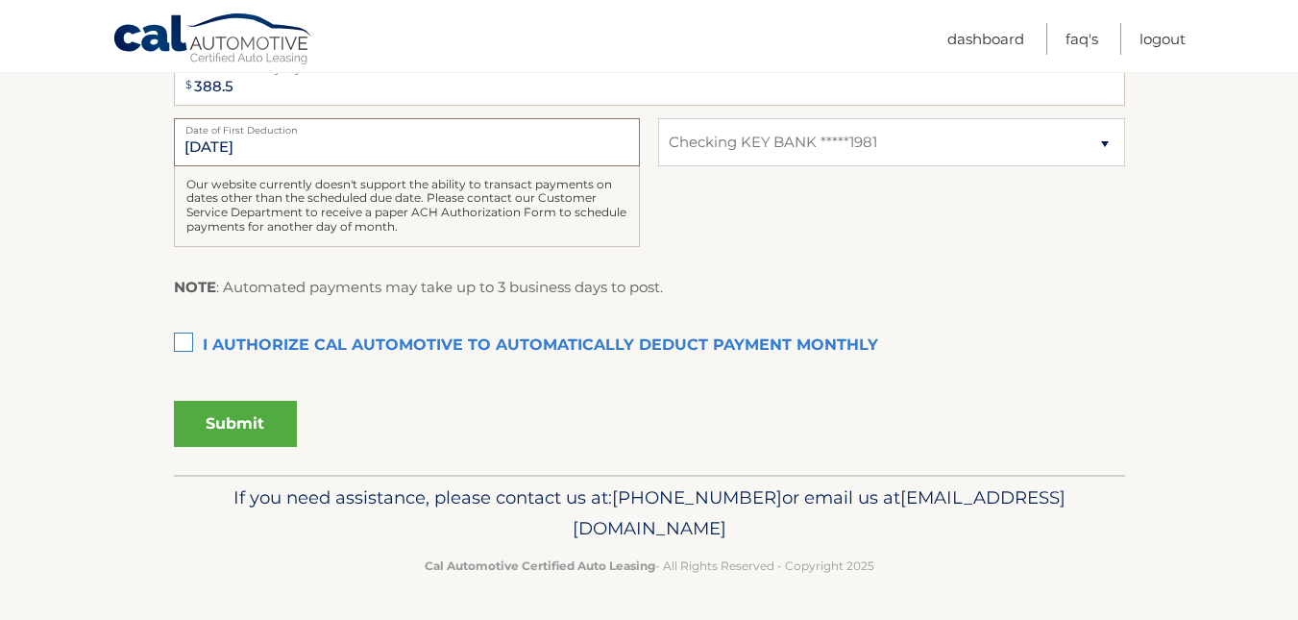
click at [344, 150] on input "[DATE]" at bounding box center [407, 142] width 466 height 48
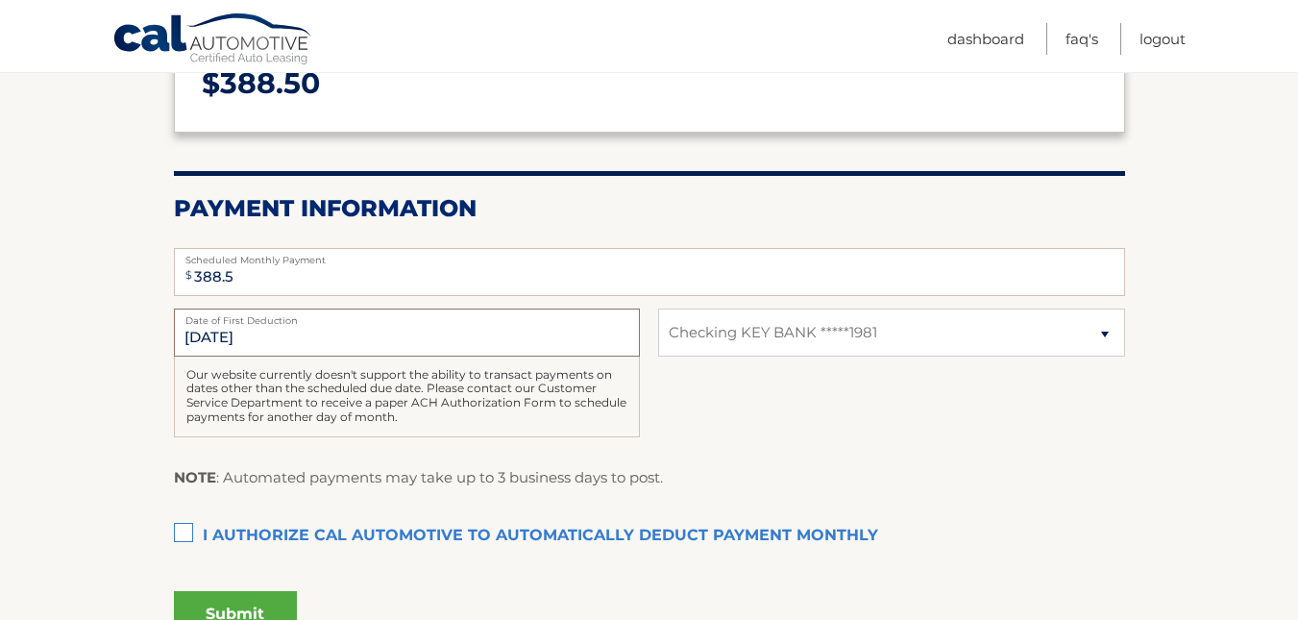
scroll to position [298, 0]
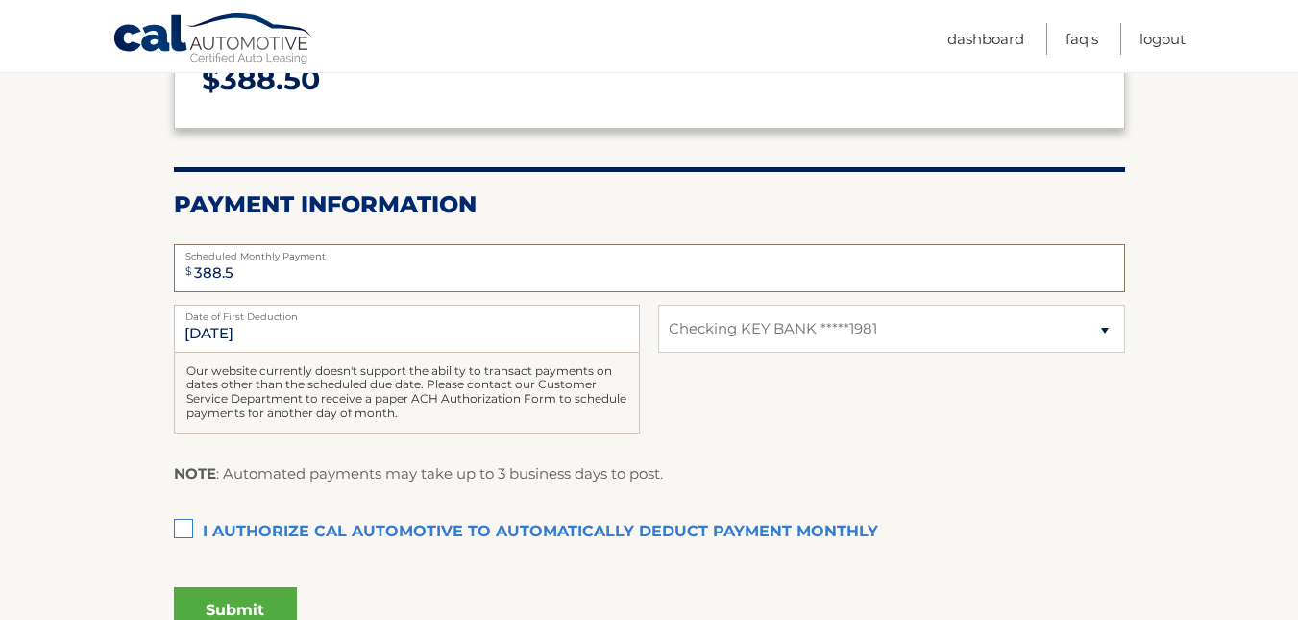
click at [318, 269] on input "388.5" at bounding box center [649, 268] width 951 height 48
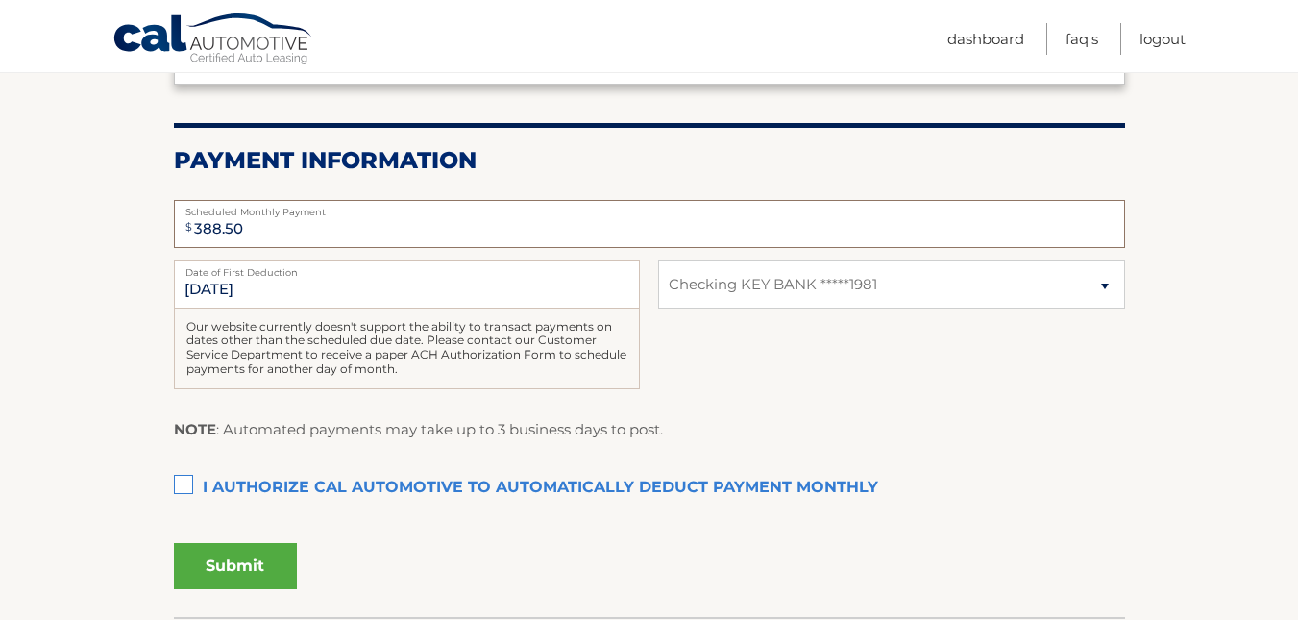
scroll to position [345, 0]
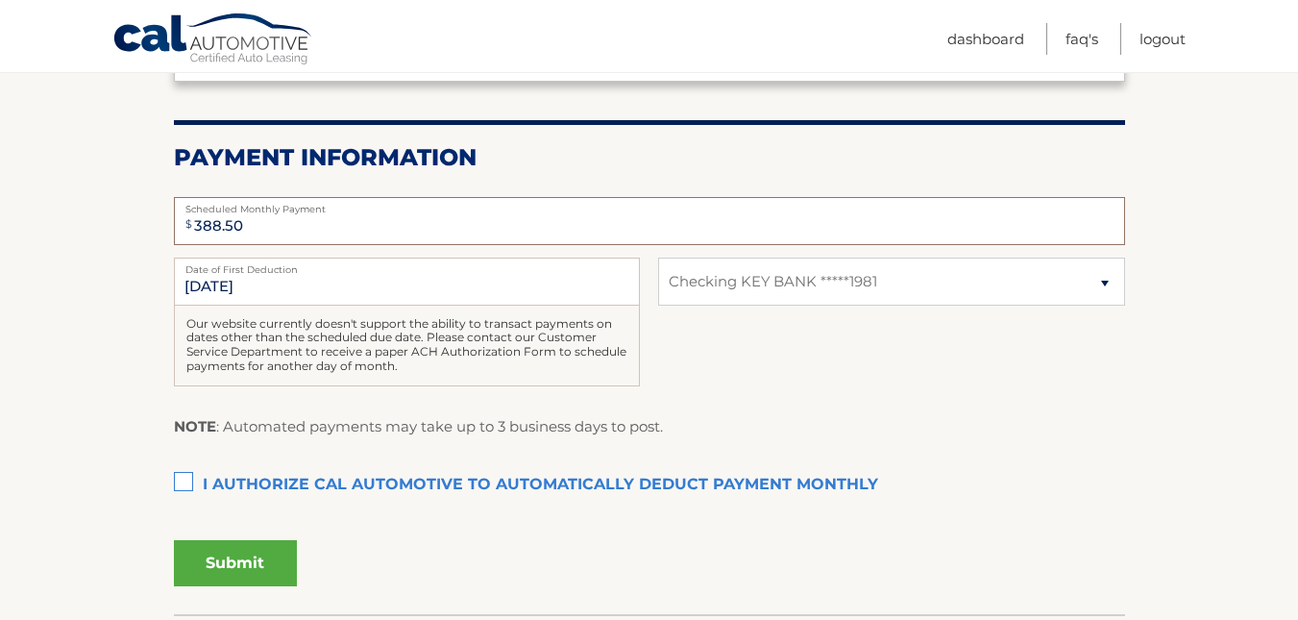
type input "388.50"
click at [189, 462] on fieldset "$ 388.50 Scheduled Monthly Payment Monthly Deduction cannot exceed amount of 2 …" at bounding box center [649, 398] width 951 height 429
click at [189, 467] on label "I authorize cal automotive to automatically deduct payment monthly This checkbo…" at bounding box center [649, 485] width 951 height 38
click at [0, 0] on input "I authorize cal automotive to automatically deduct payment monthly This checkbo…" at bounding box center [0, 0] width 0 height 0
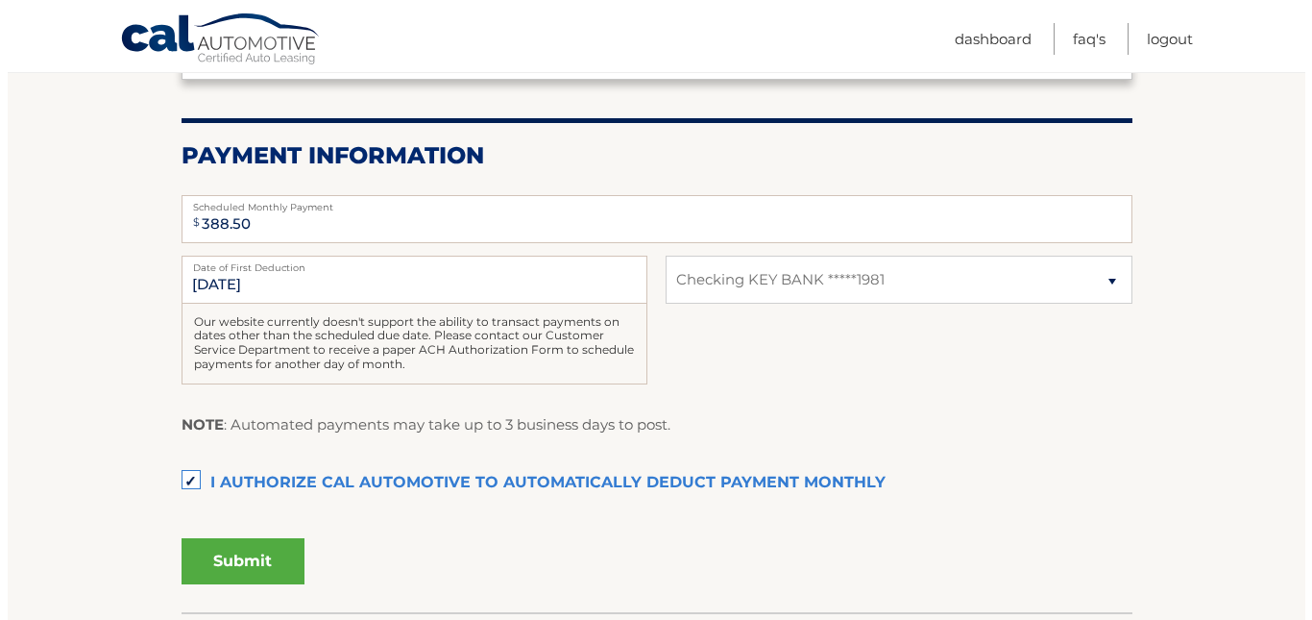
scroll to position [346, 0]
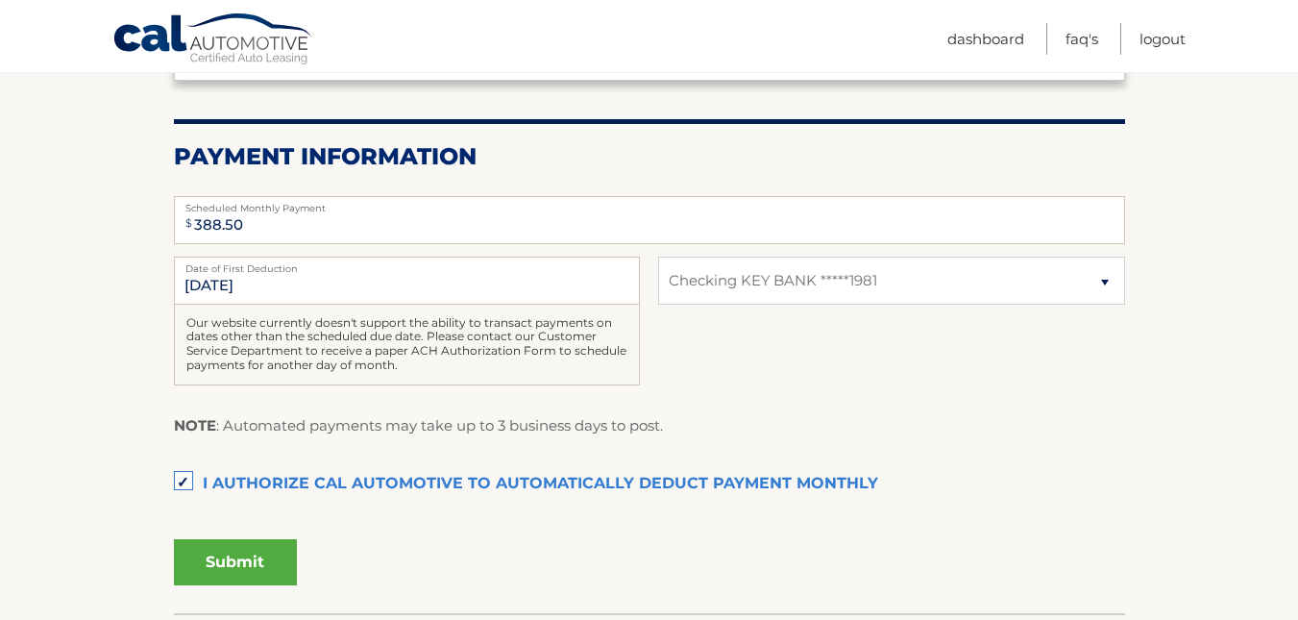
click at [252, 553] on button "Submit" at bounding box center [235, 562] width 123 height 46
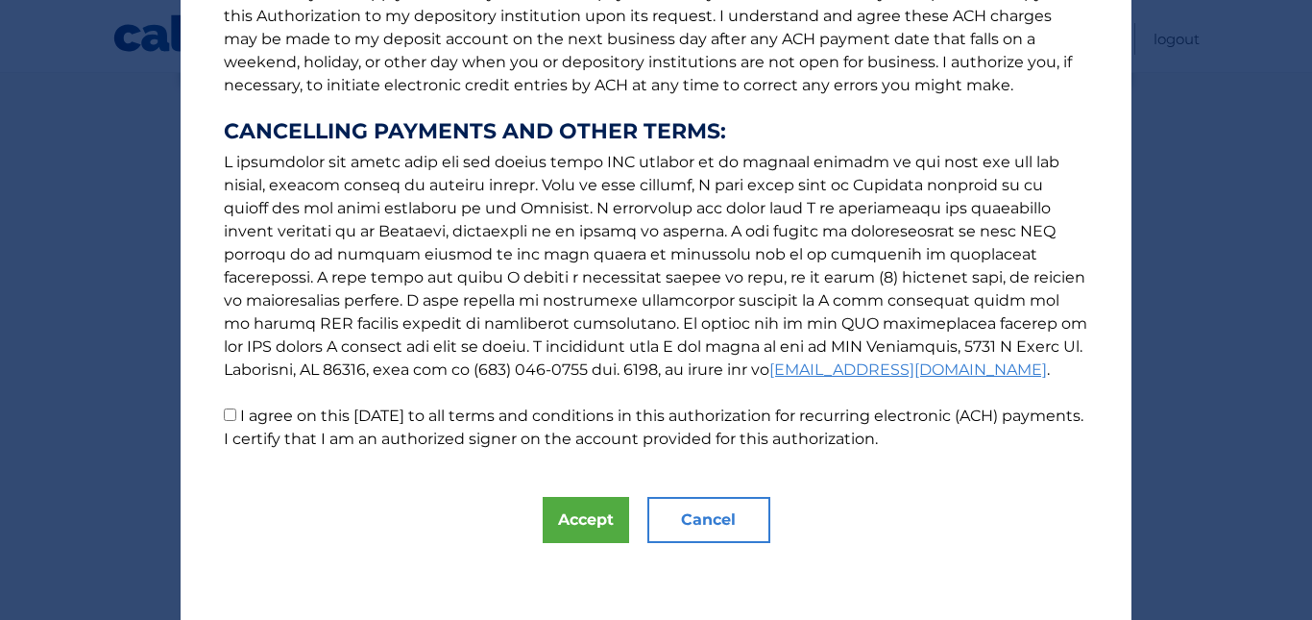
scroll to position [277, 0]
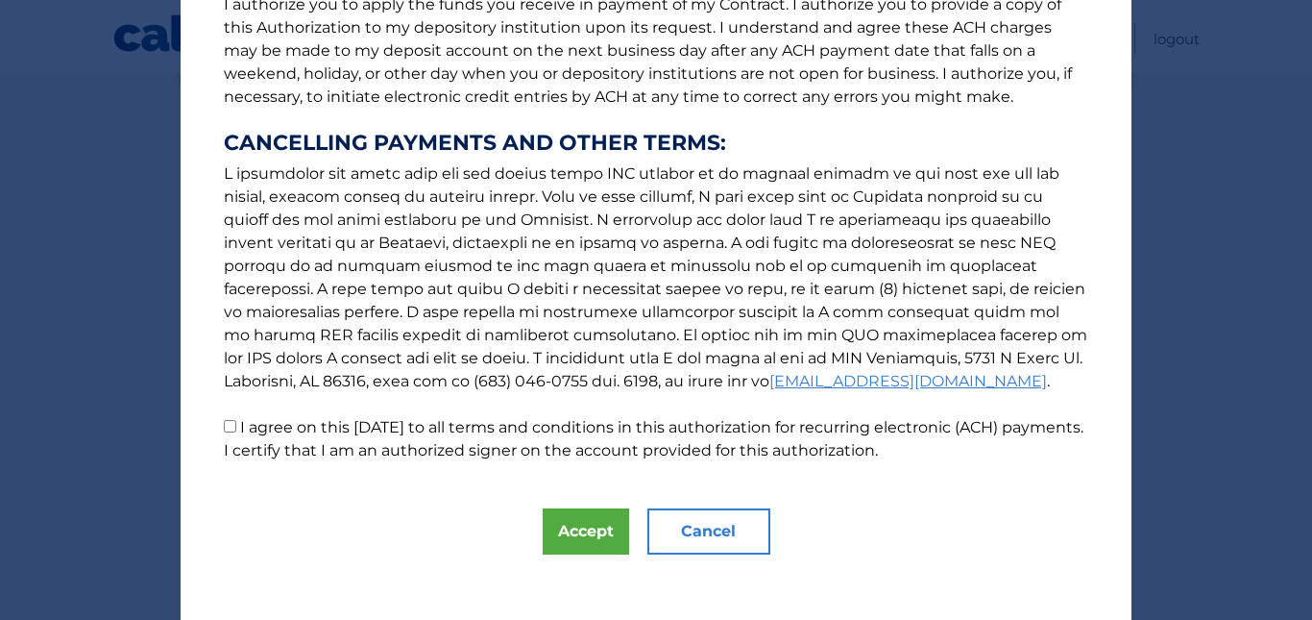
click at [224, 431] on input "I agree on this [DATE] to all terms and conditions in this authorization for re…" at bounding box center [230, 426] width 12 height 12
checkbox input "true"
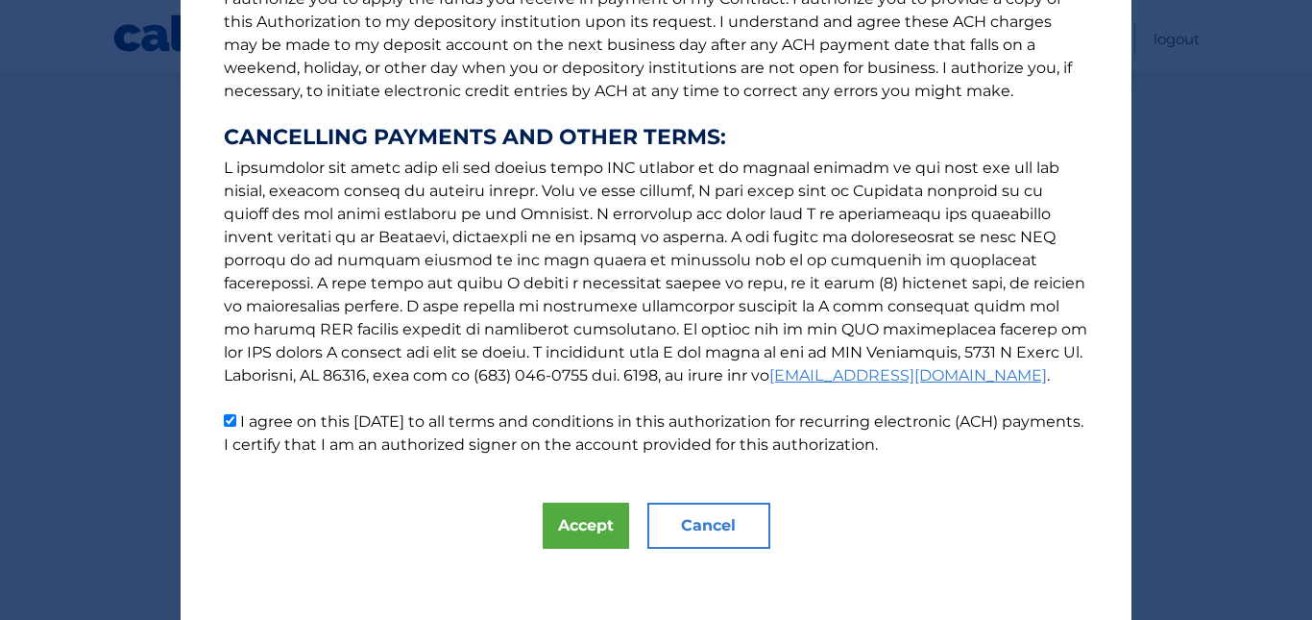
scroll to position [288, 0]
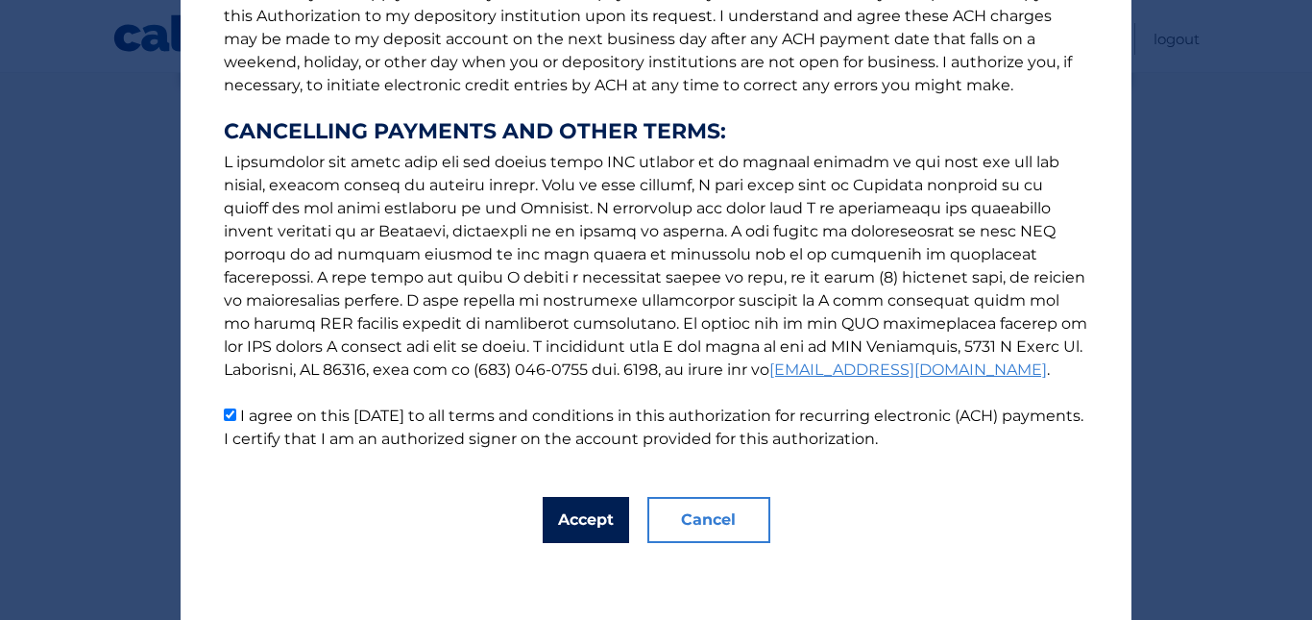
click at [576, 535] on button "Accept" at bounding box center [586, 520] width 86 height 46
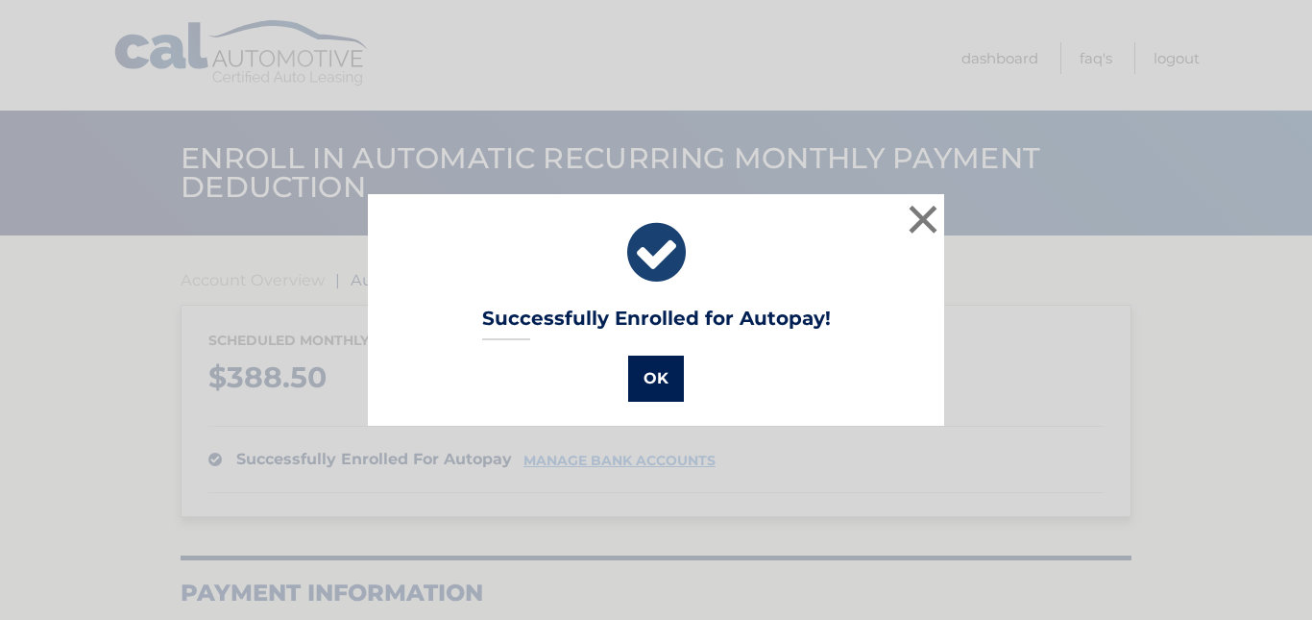
click at [663, 386] on button "OK" at bounding box center [656, 378] width 56 height 46
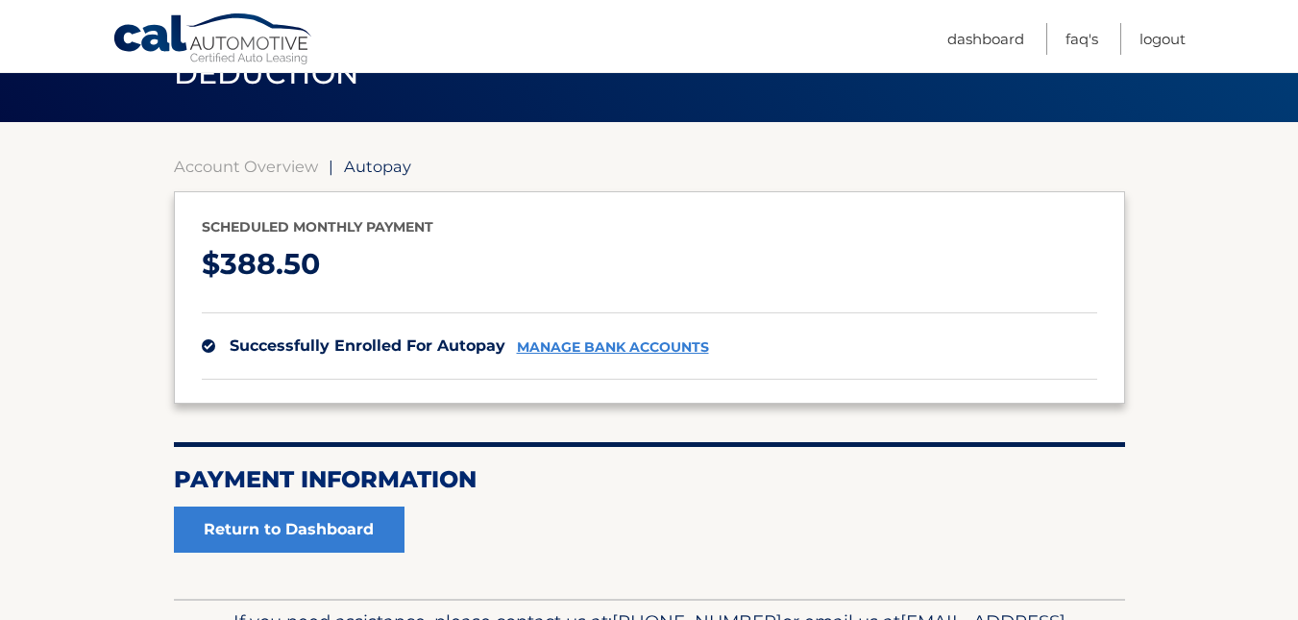
scroll to position [129, 0]
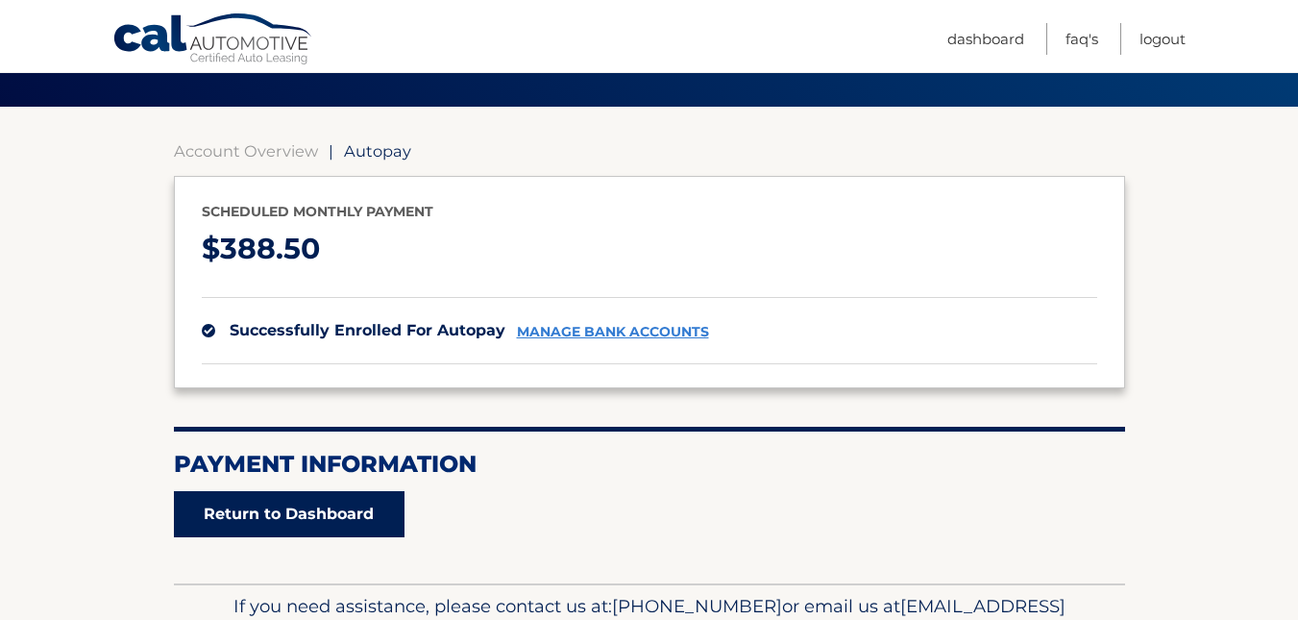
click at [272, 524] on link "Return to Dashboard" at bounding box center [289, 514] width 231 height 46
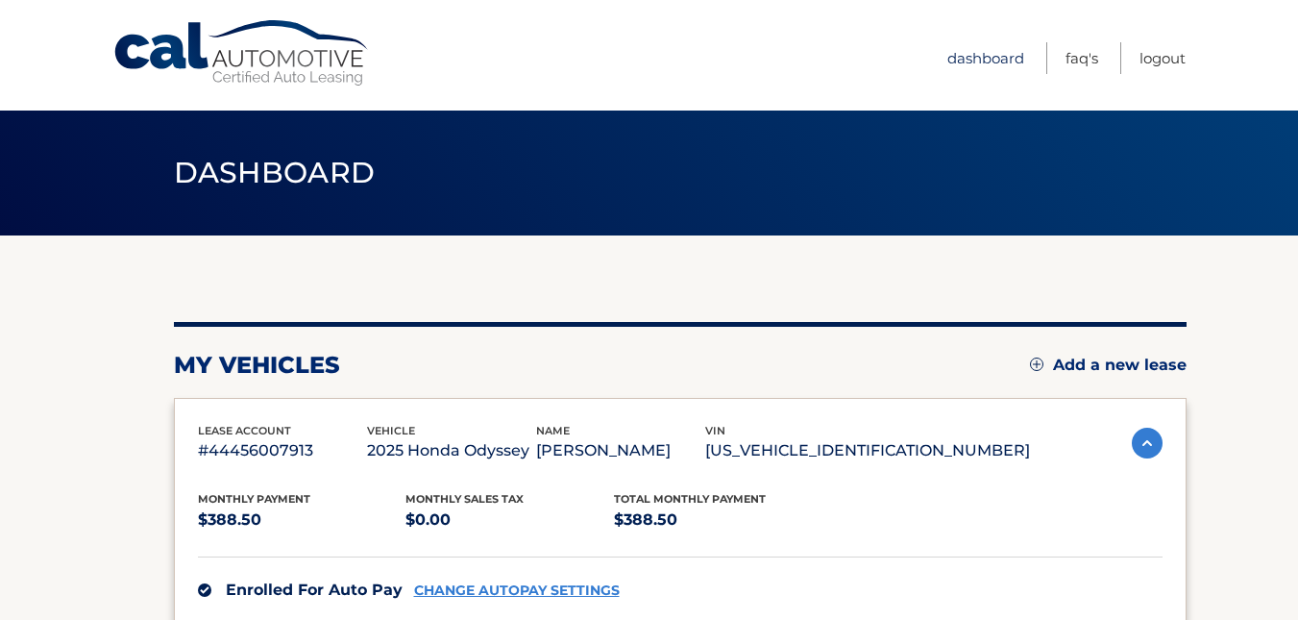
click at [981, 57] on link "Dashboard" at bounding box center [985, 58] width 77 height 32
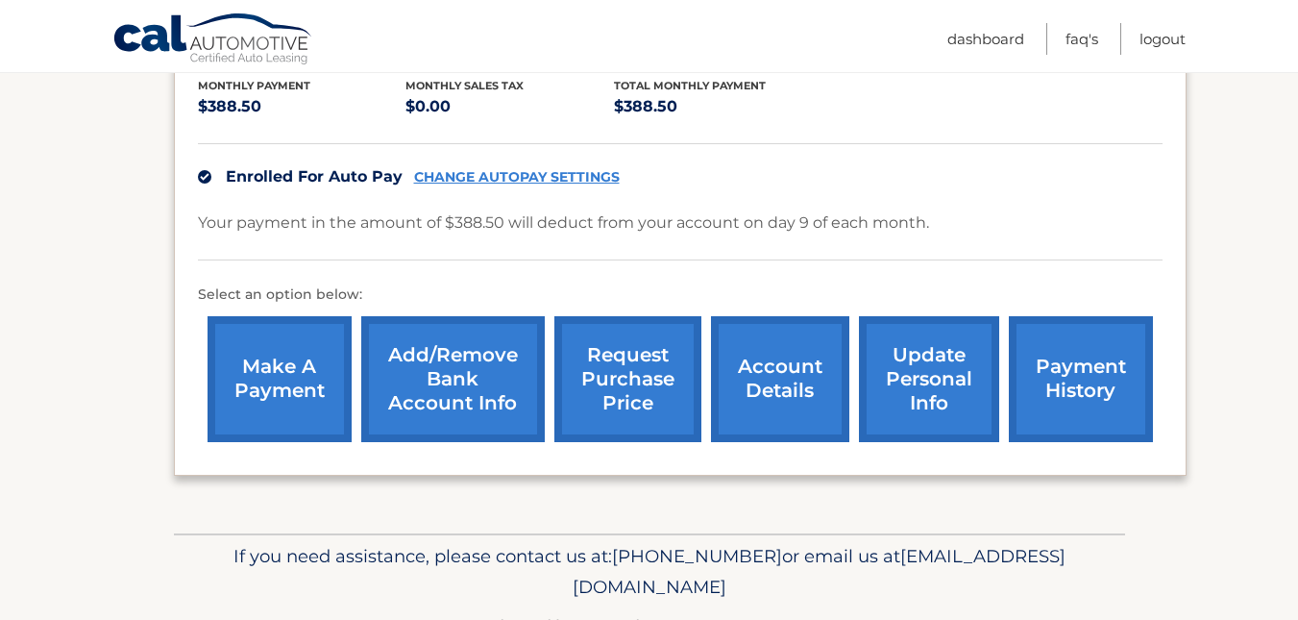
scroll to position [417, 0]
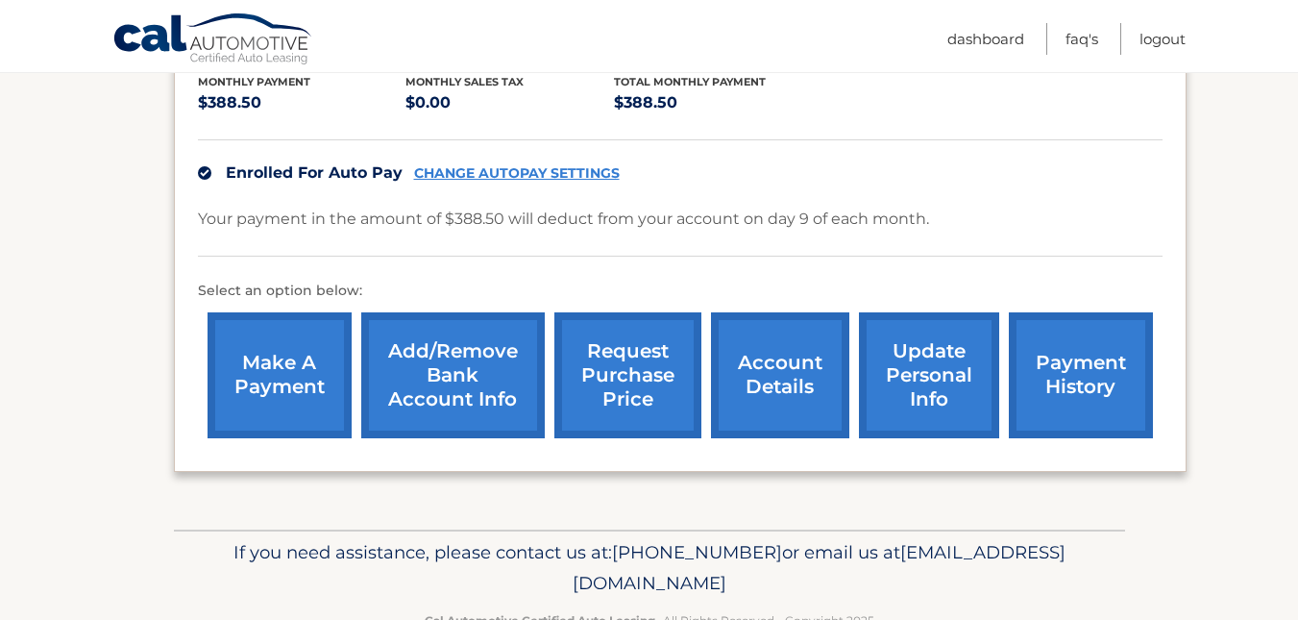
click at [243, 384] on link "make a payment" at bounding box center [279, 375] width 144 height 126
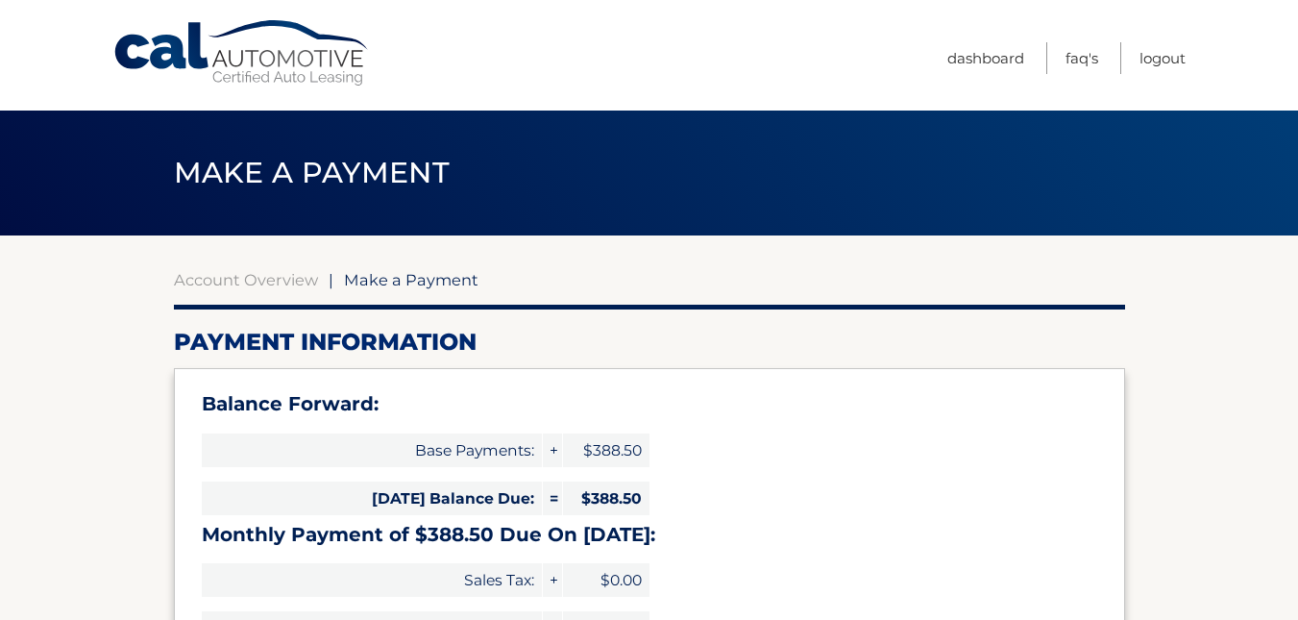
select select "ODY2NmYxZDEtMzBjOS00OWZhLWIzZTUtMWE0MjE3NGE0Zjhl"
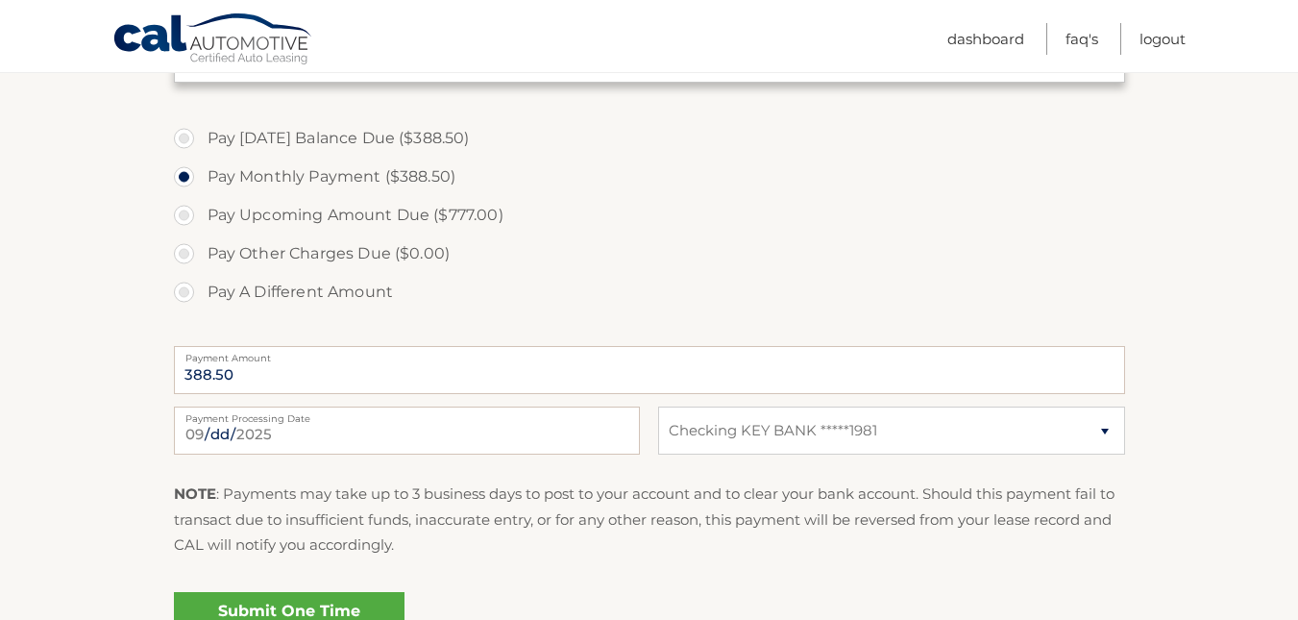
scroll to position [696, 0]
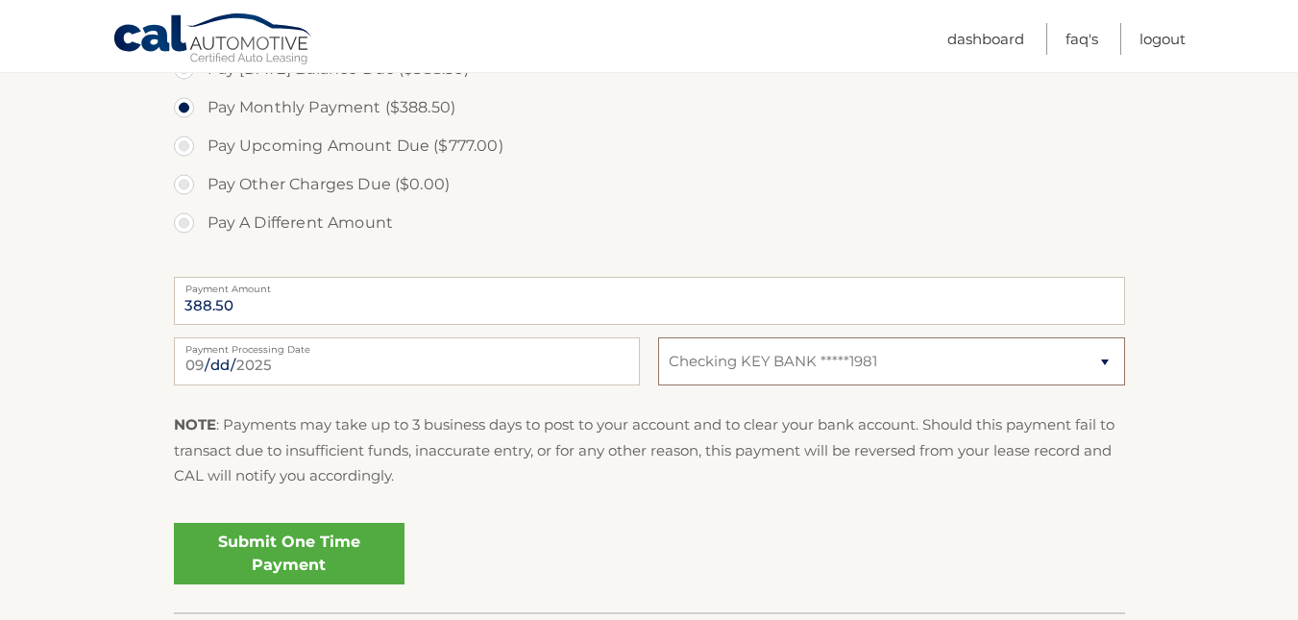
click at [911, 356] on select "Select Bank Account Checking KEY BANK *****1981" at bounding box center [891, 361] width 466 height 48
click at [658, 337] on select "Select Bank Account Checking KEY BANK *****1981" at bounding box center [891, 361] width 466 height 48
click at [891, 350] on select "Select Bank Account Checking KEY BANK *****1981" at bounding box center [891, 361] width 466 height 48
select select "ODY2NmYxZDEtMzBjOS00OWZhLWIzZTUtMWE0MjE3NGE0Zjhl"
click at [658, 337] on select "Select Bank Account Checking KEY BANK *****1981" at bounding box center [891, 361] width 466 height 48
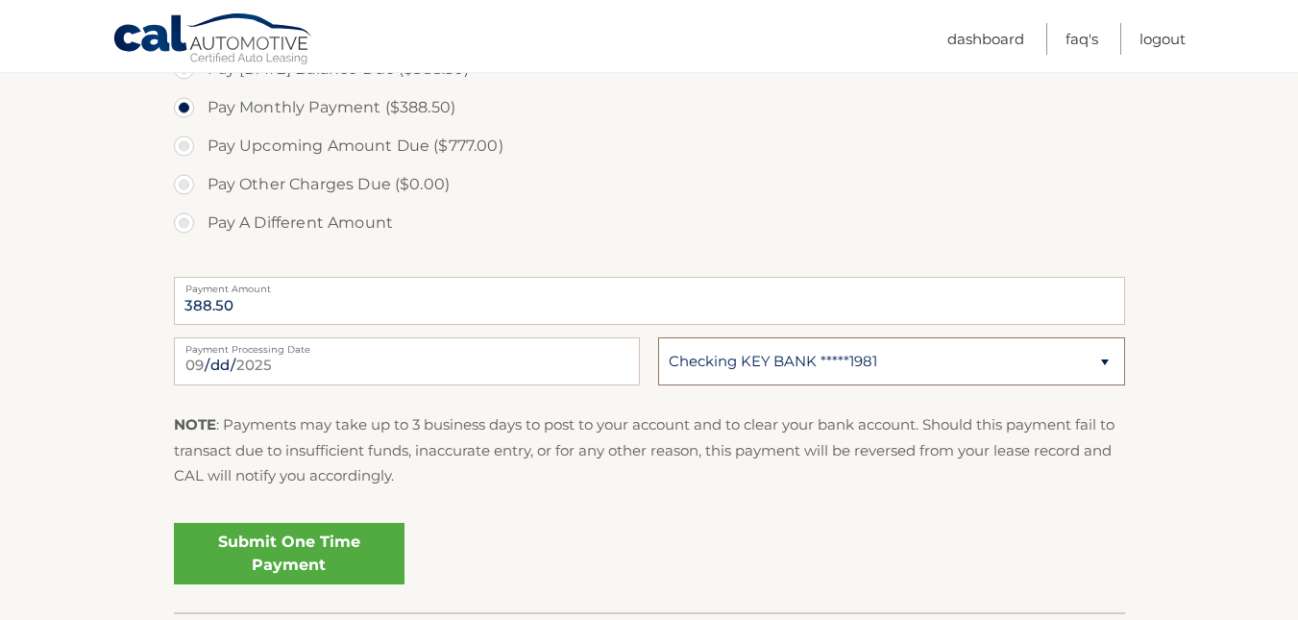
scroll to position [797, 0]
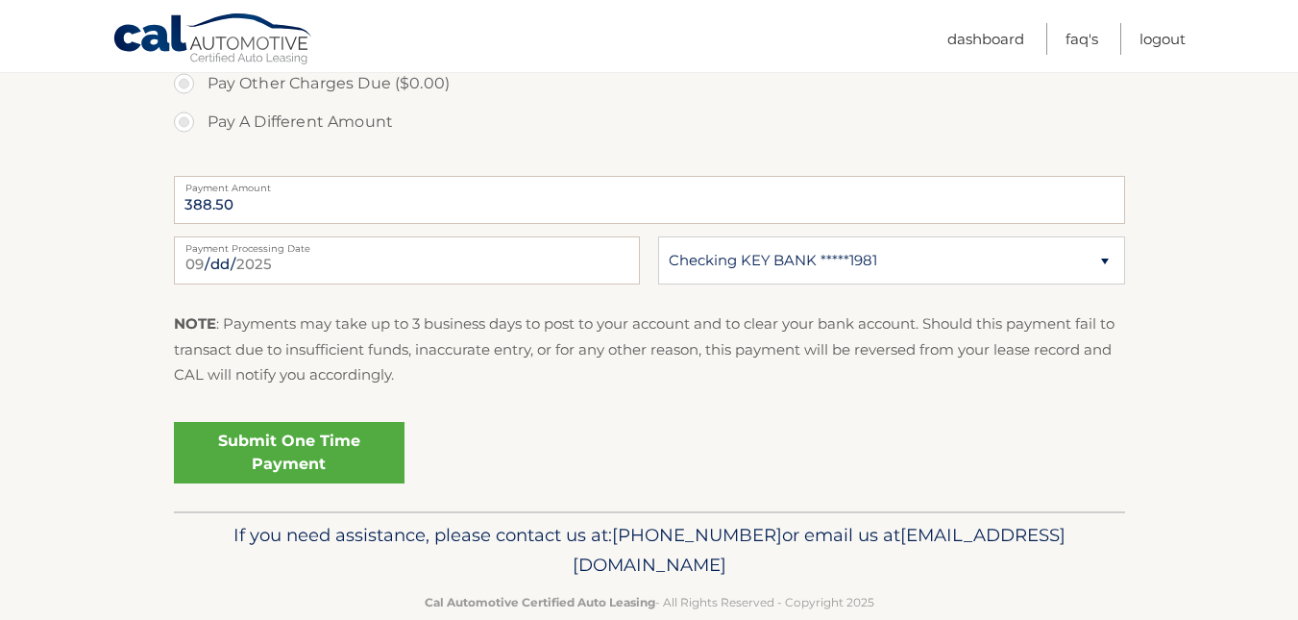
click at [284, 473] on link "Submit One Time Payment" at bounding box center [289, 452] width 231 height 61
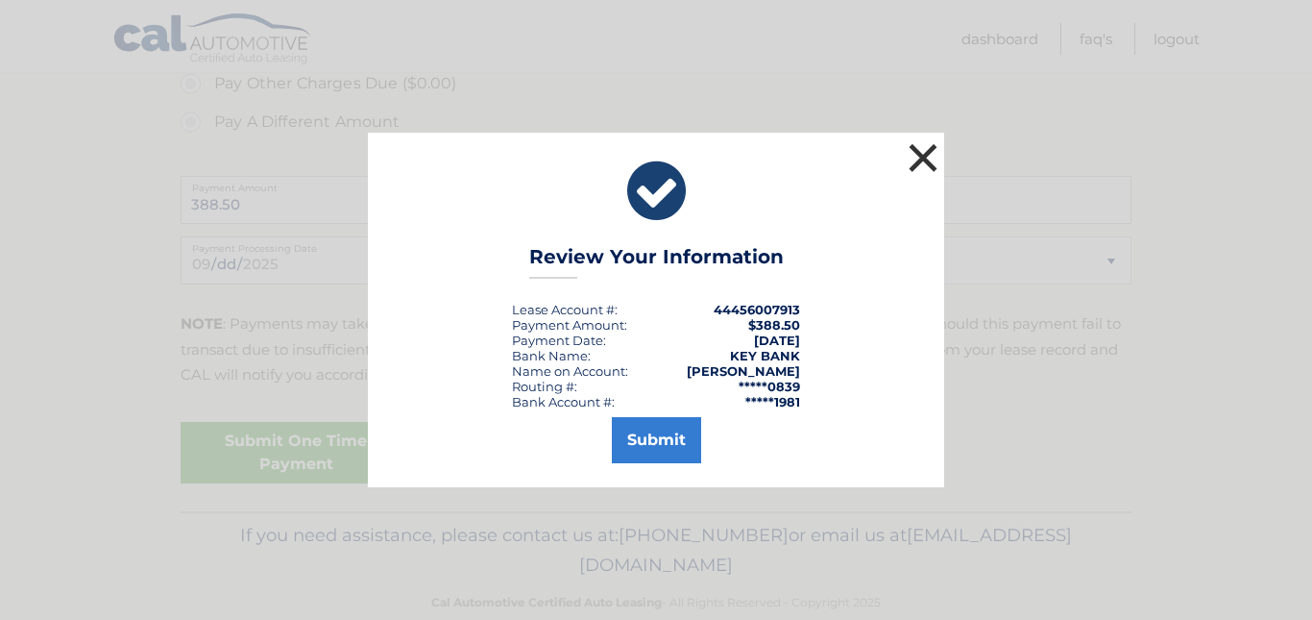
click at [922, 164] on button "×" at bounding box center [923, 157] width 38 height 38
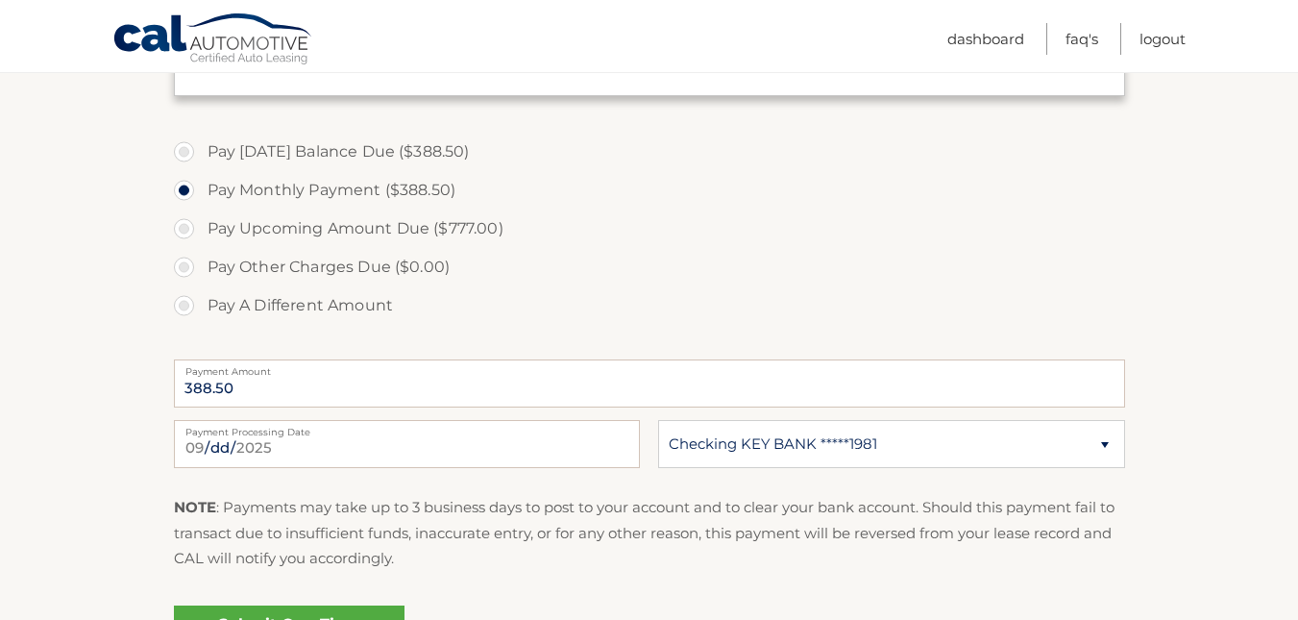
scroll to position [763, 0]
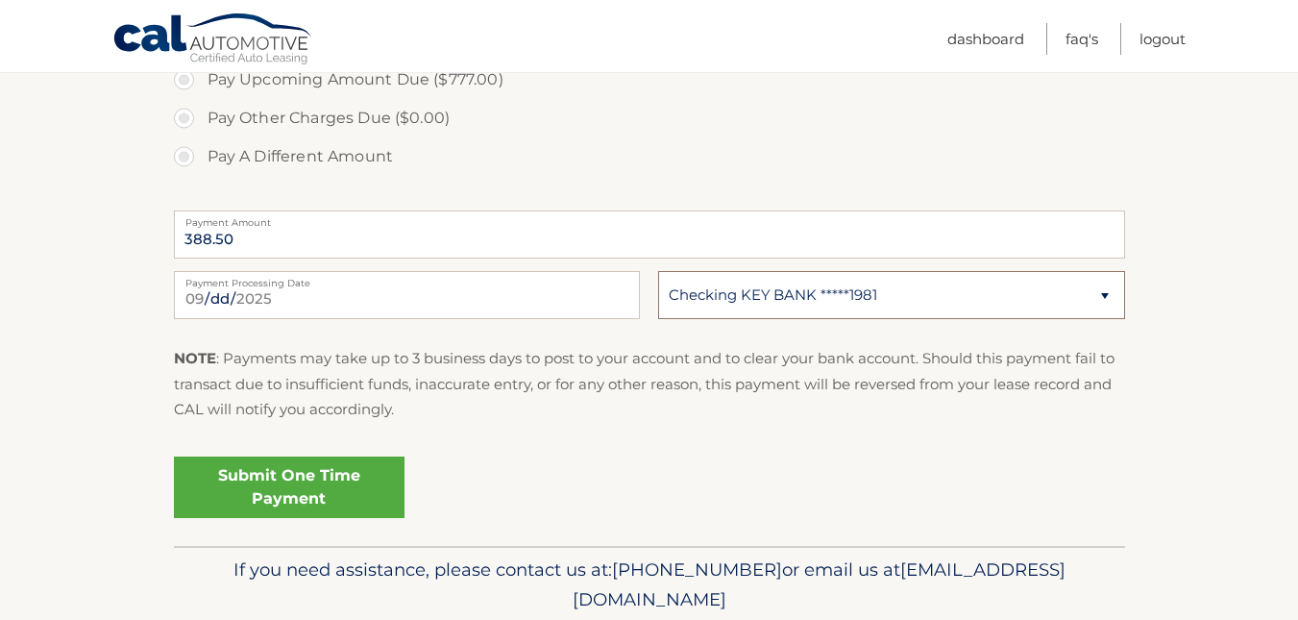
click at [984, 298] on select "Select Bank Account Checking KEY BANK *****1981" at bounding box center [891, 295] width 466 height 48
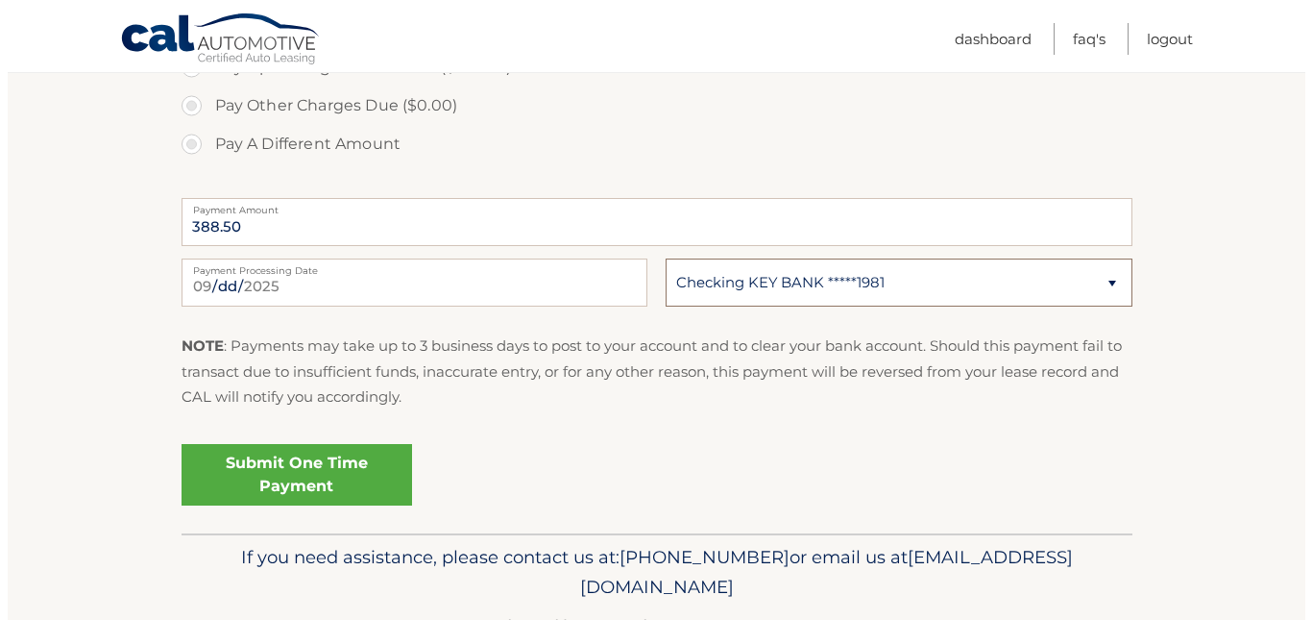
scroll to position [835, 0]
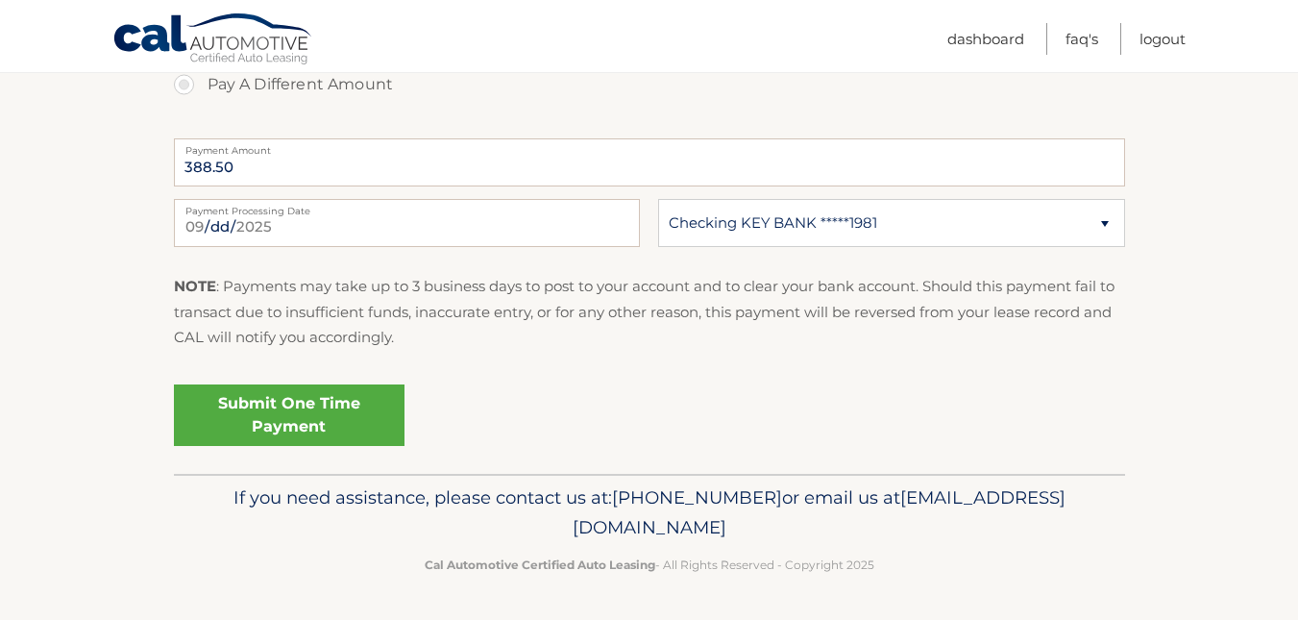
click at [266, 427] on link "Submit One Time Payment" at bounding box center [289, 414] width 231 height 61
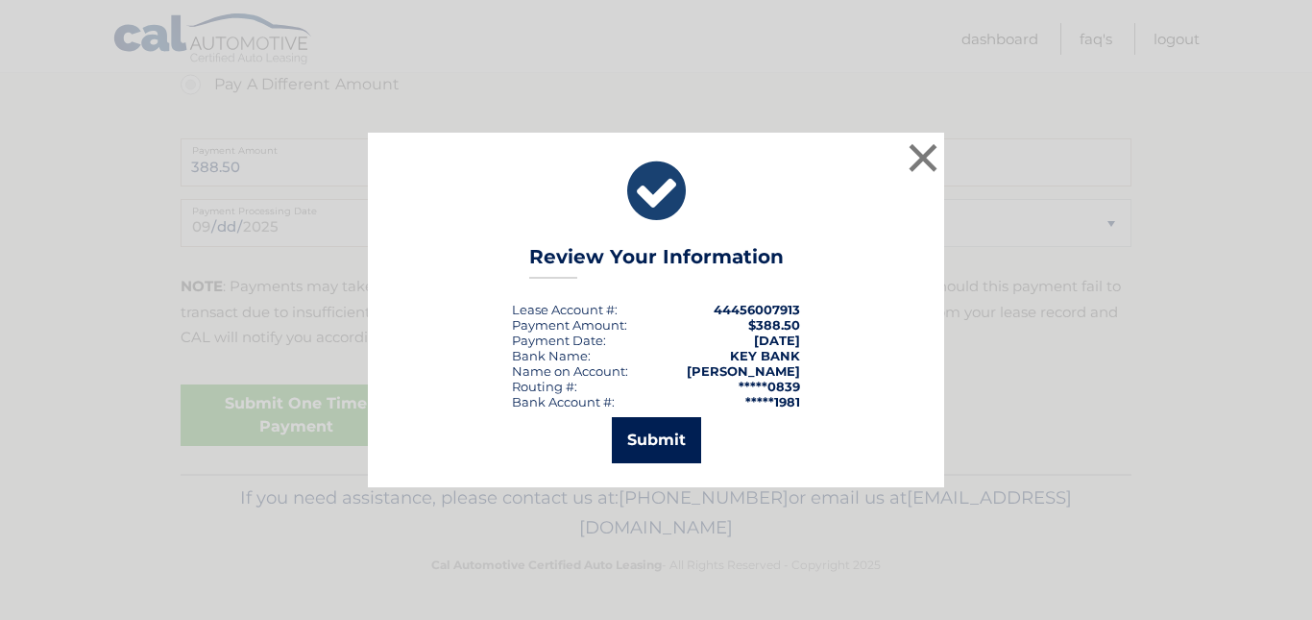
click at [644, 446] on button "Submit" at bounding box center [656, 440] width 89 height 46
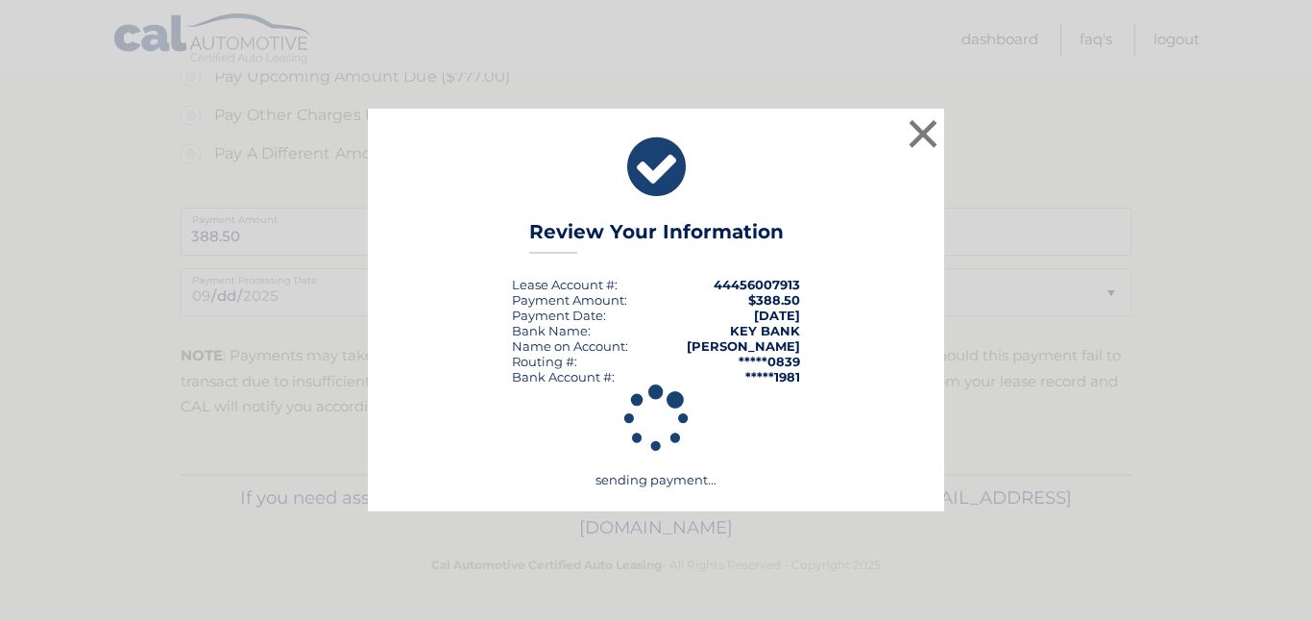
scroll to position [766, 0]
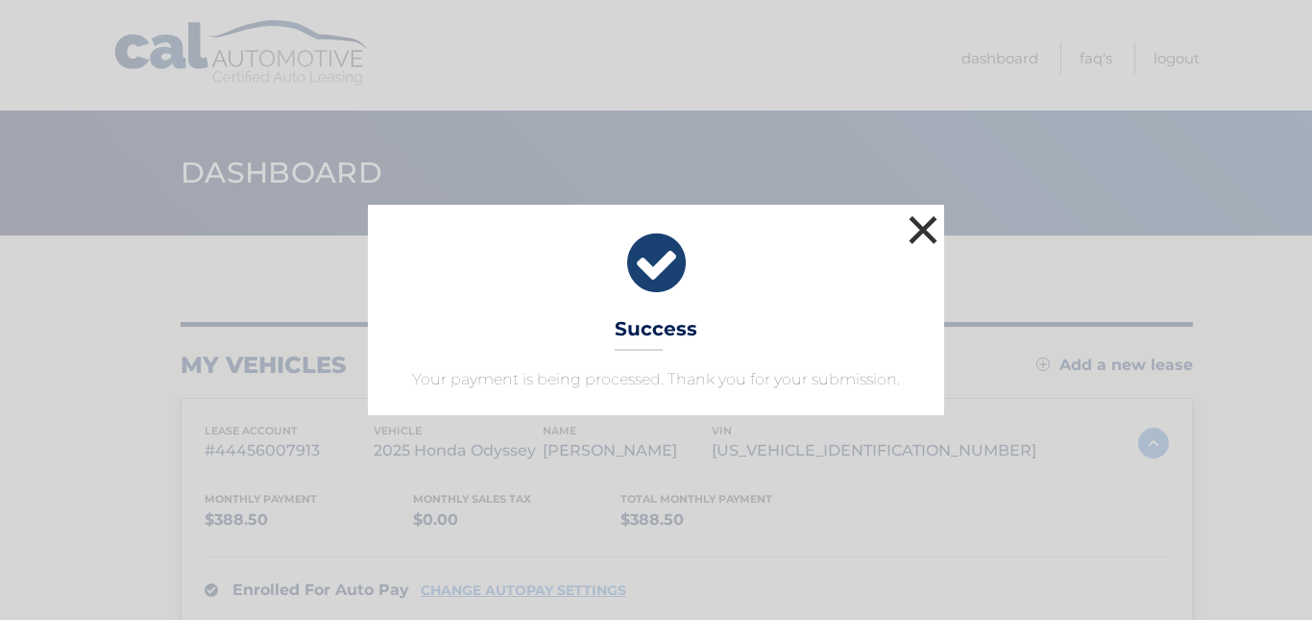
click at [927, 229] on button "×" at bounding box center [923, 229] width 38 height 38
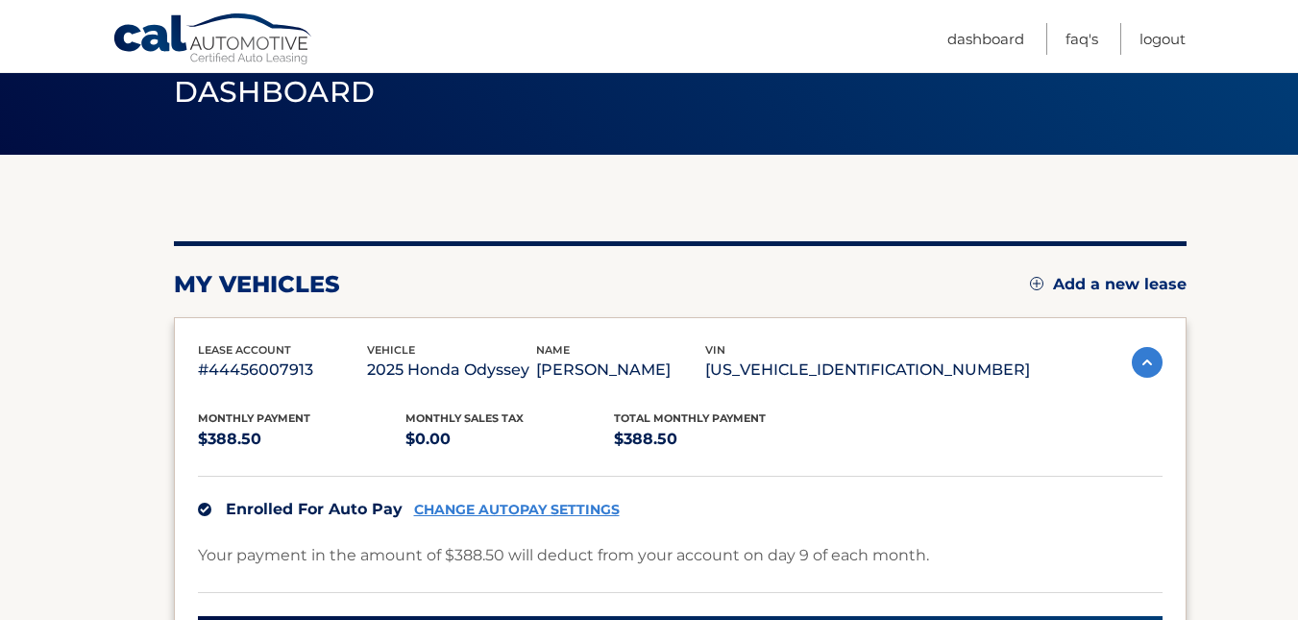
scroll to position [80, 0]
